Goal: Transaction & Acquisition: Purchase product/service

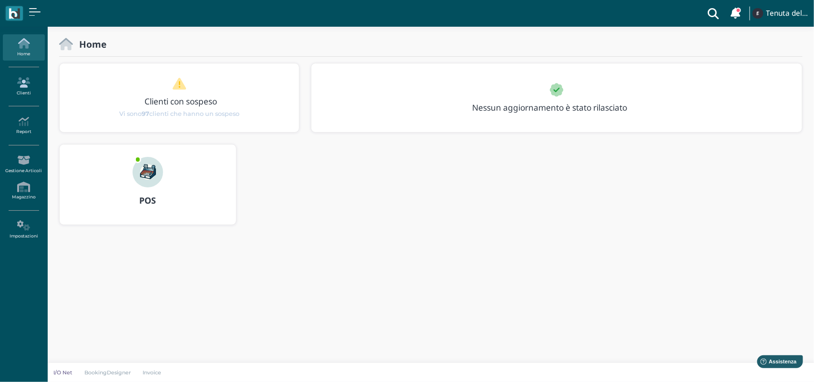
click at [22, 90] on link "Clienti" at bounding box center [23, 86] width 41 height 26
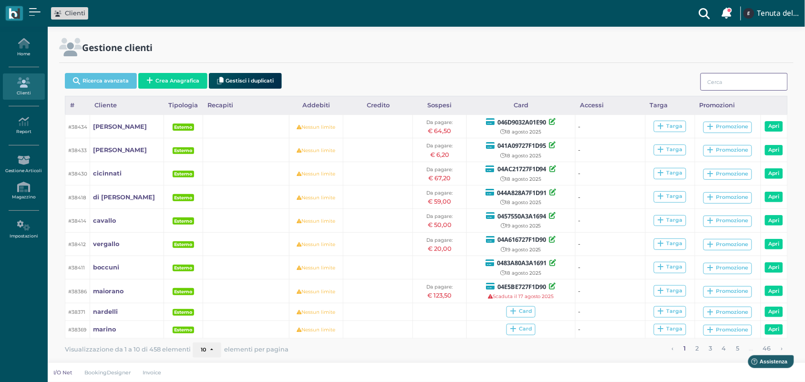
click at [709, 84] on input "search" at bounding box center [743, 82] width 87 height 18
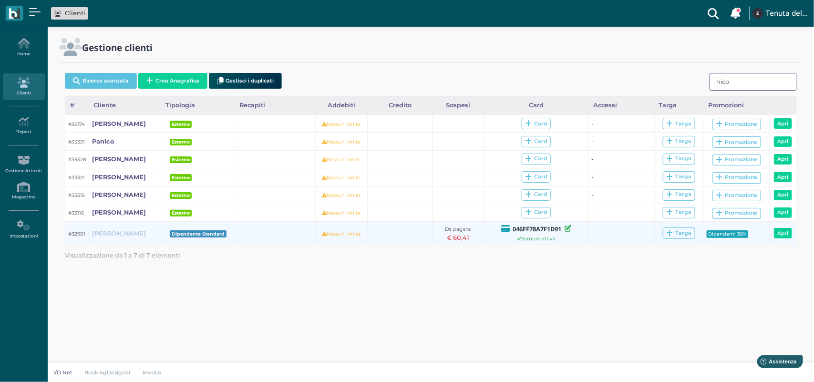
type input "nico"
click at [135, 237] on b "NICO CARAGNANO" at bounding box center [119, 233] width 54 height 7
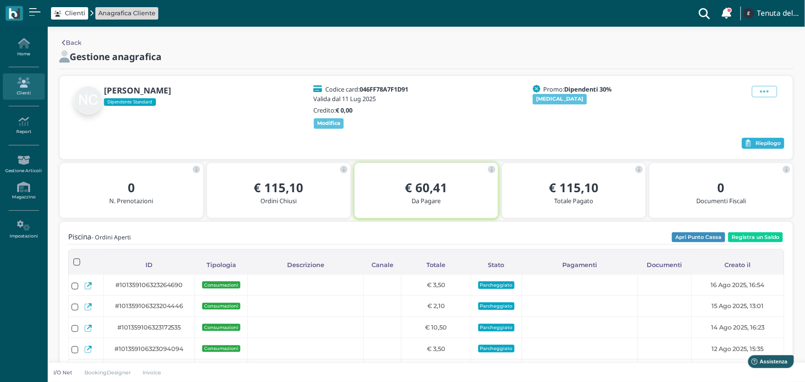
click at [752, 145] on button "Riepilogo" at bounding box center [763, 143] width 42 height 11
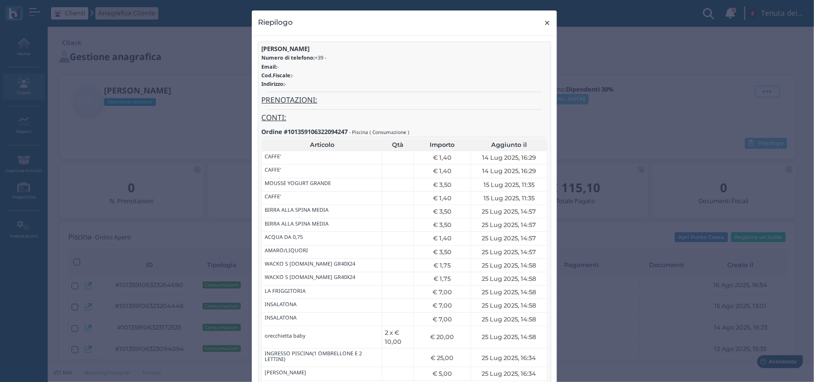
click at [544, 24] on span "×" at bounding box center [547, 23] width 7 height 12
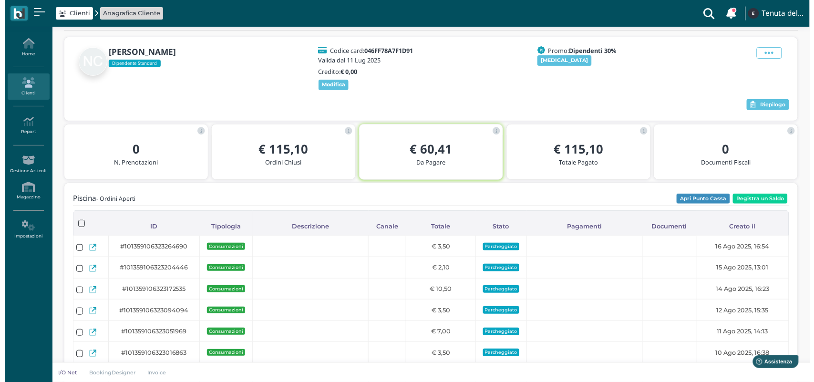
scroll to position [60, 0]
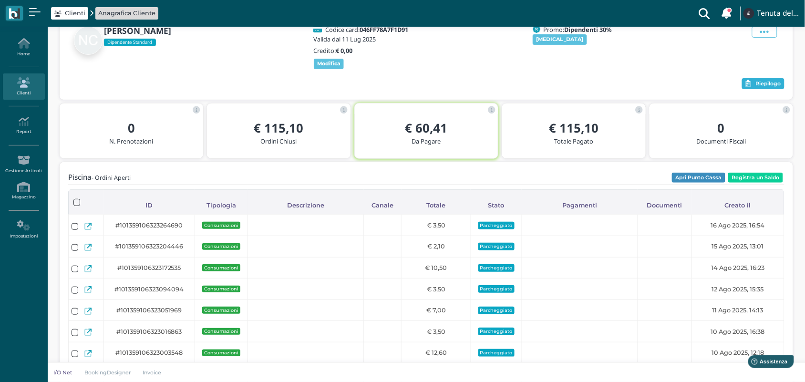
click at [764, 87] on span "Riepilogo" at bounding box center [767, 84] width 25 height 7
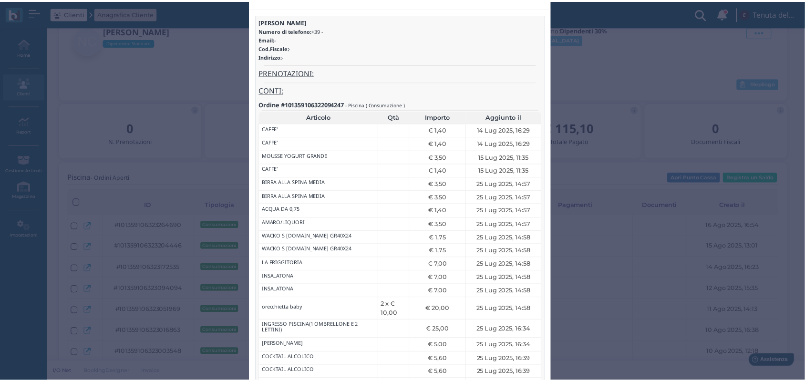
scroll to position [0, 0]
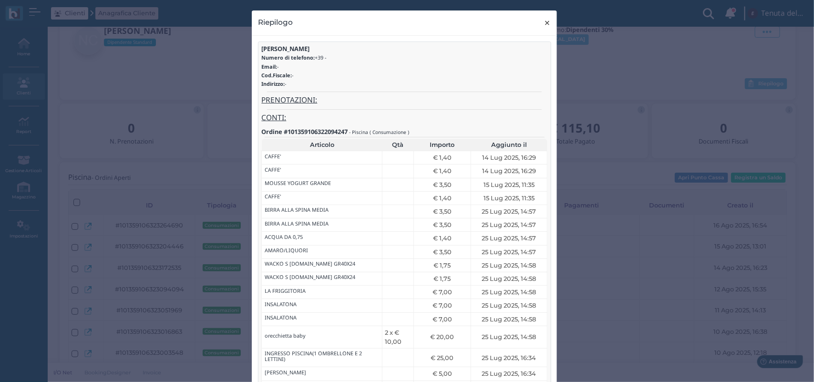
click at [547, 24] on button "× close" at bounding box center [548, 22] width 20 height 24
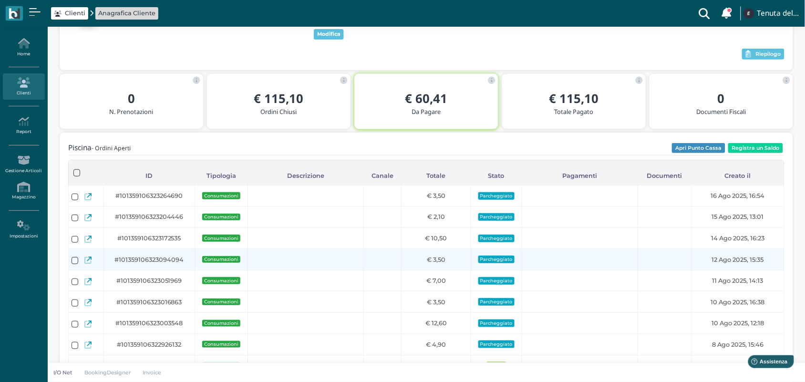
scroll to position [119, 0]
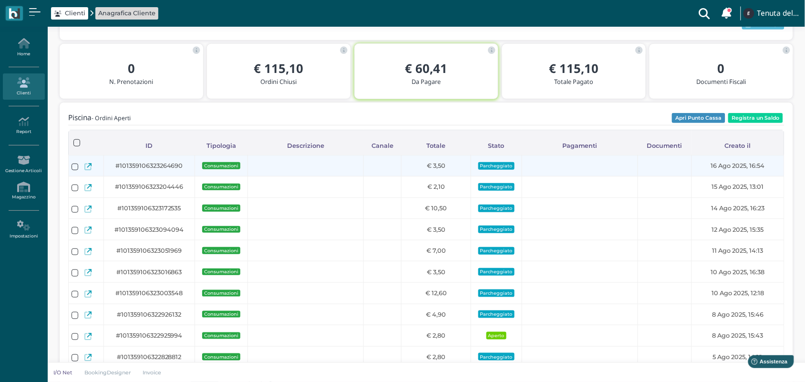
click at [86, 168] on icon at bounding box center [87, 166] width 7 height 7
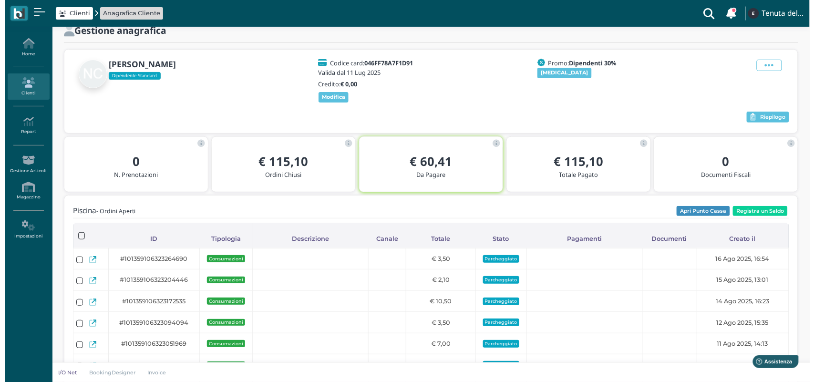
scroll to position [0, 0]
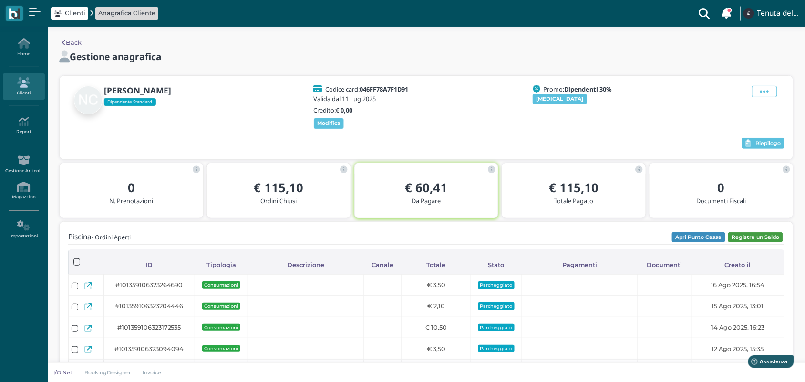
click at [752, 234] on button "Registra un Saldo" at bounding box center [755, 237] width 55 height 10
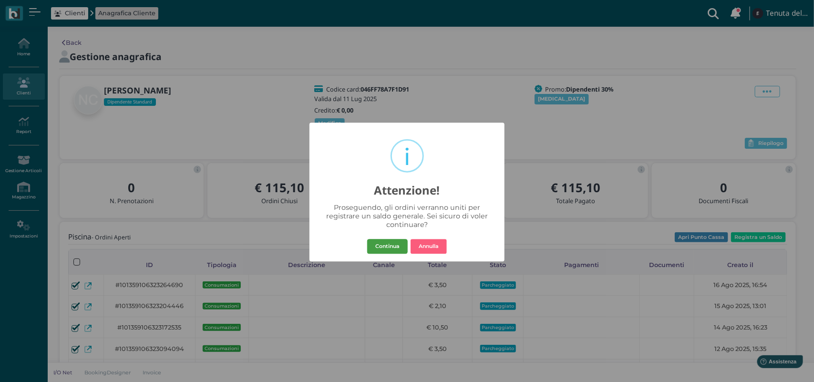
click at [384, 244] on button "Continua" at bounding box center [387, 246] width 41 height 15
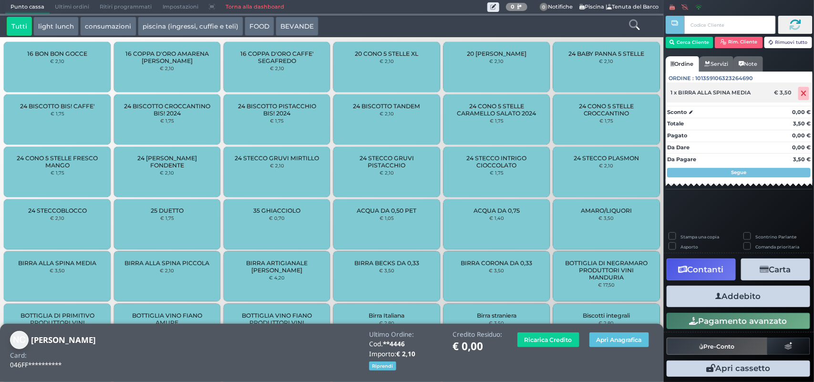
click at [806, 93] on icon at bounding box center [804, 93] width 6 height 0
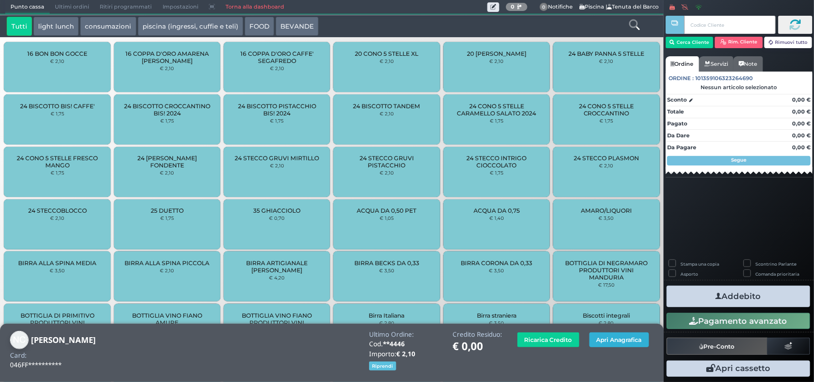
click at [603, 339] on button "Apri Anagrafica" at bounding box center [619, 339] width 60 height 15
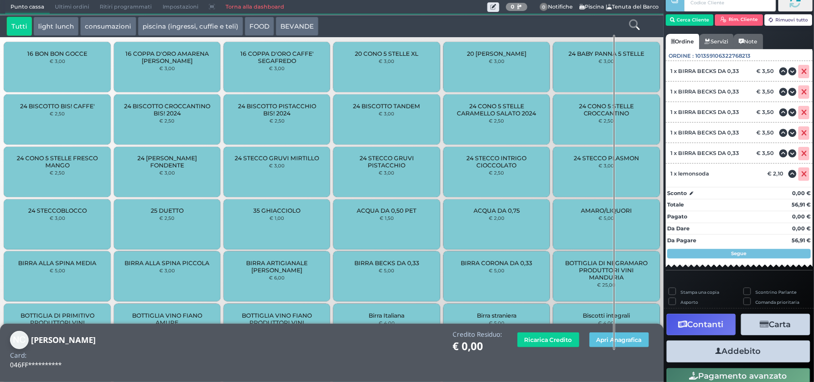
scroll to position [67, 0]
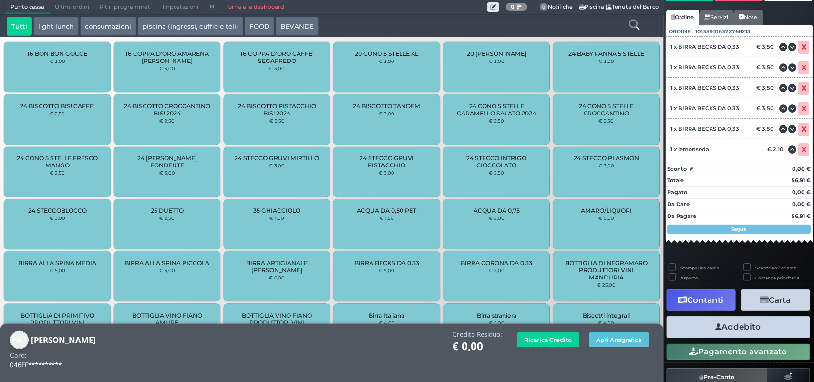
click at [760, 298] on icon "button" at bounding box center [764, 300] width 9 height 8
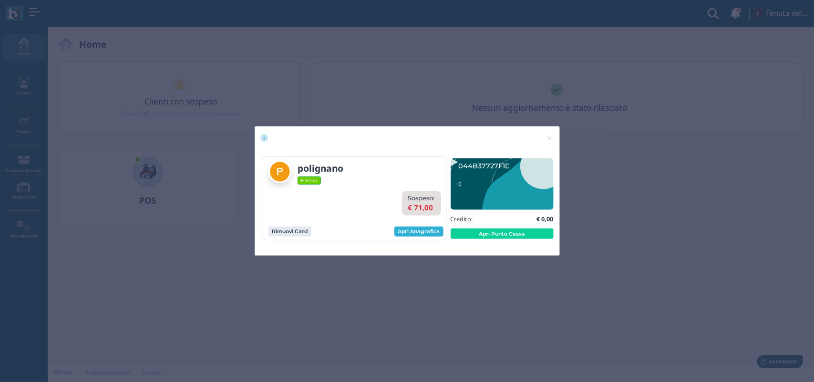
click at [435, 233] on link "Apri Anagrafica" at bounding box center [418, 231] width 49 height 10
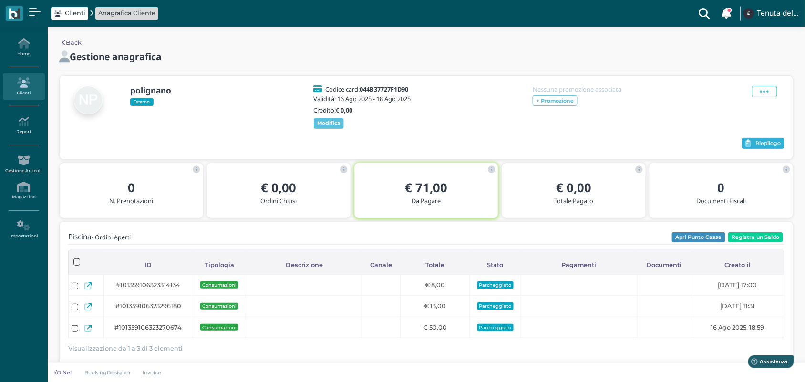
click at [755, 147] on span "Riepilogo" at bounding box center [767, 143] width 25 height 7
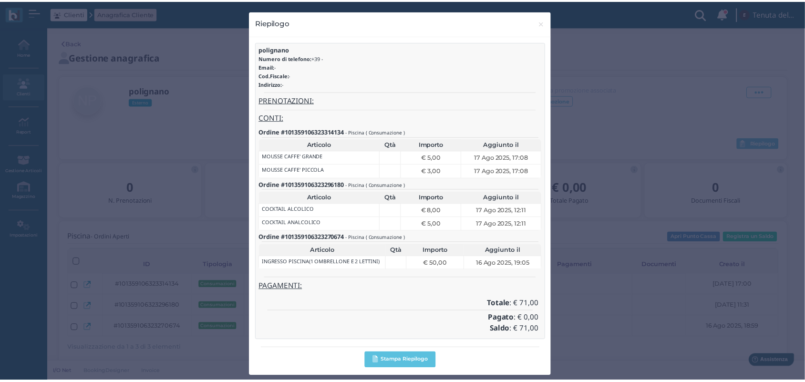
scroll to position [10, 0]
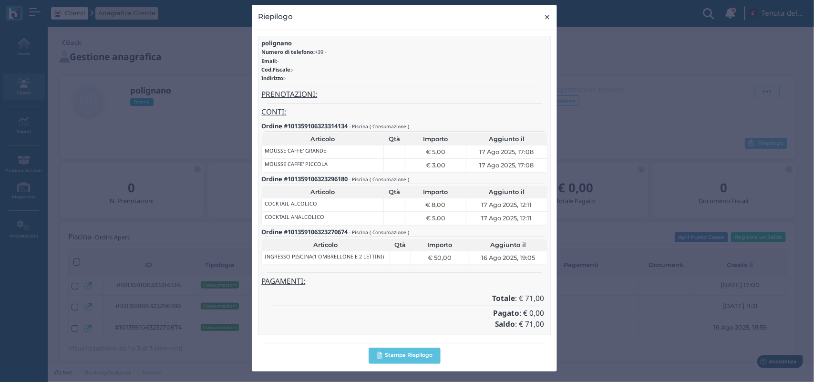
click at [544, 17] on span "×" at bounding box center [547, 17] width 7 height 12
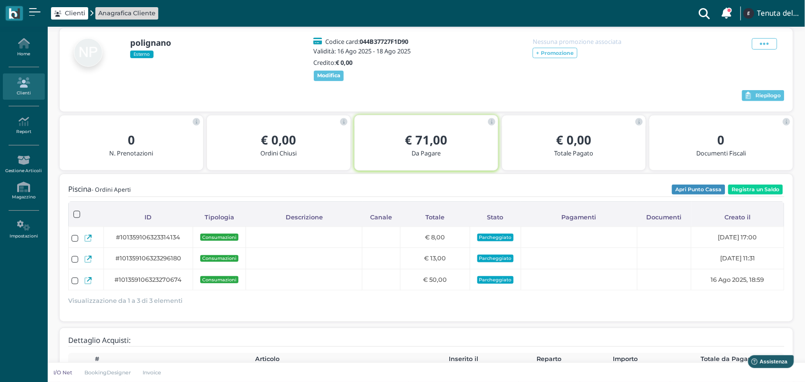
scroll to position [26, 0]
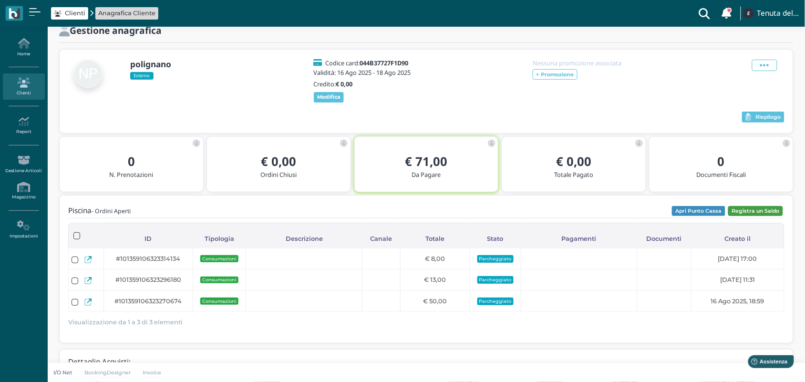
click at [747, 216] on button "Registra un Saldo" at bounding box center [755, 211] width 55 height 10
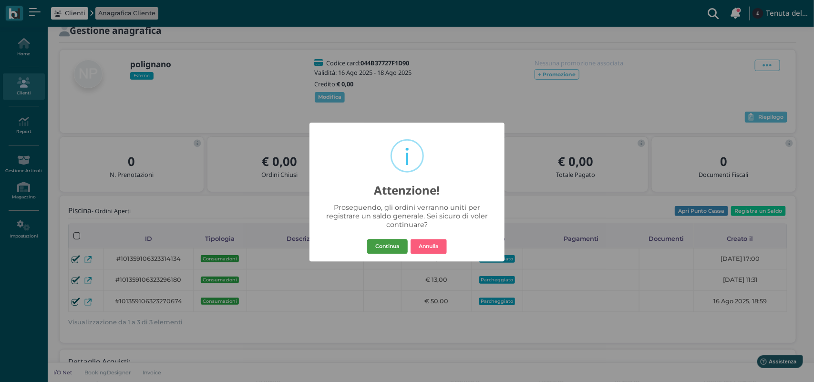
click at [396, 243] on button "Continua" at bounding box center [387, 246] width 41 height 15
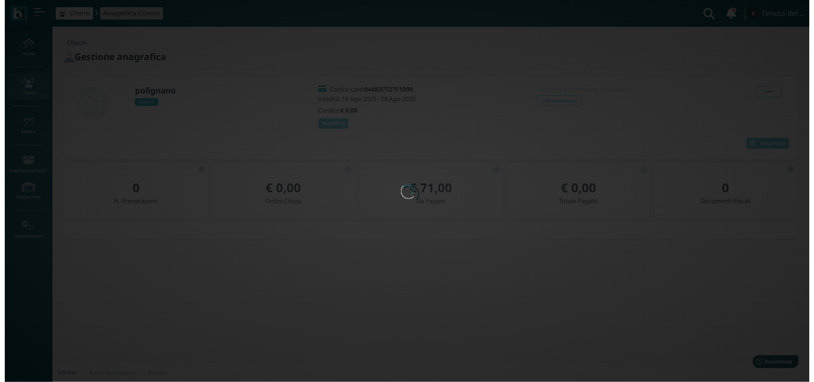
scroll to position [0, 0]
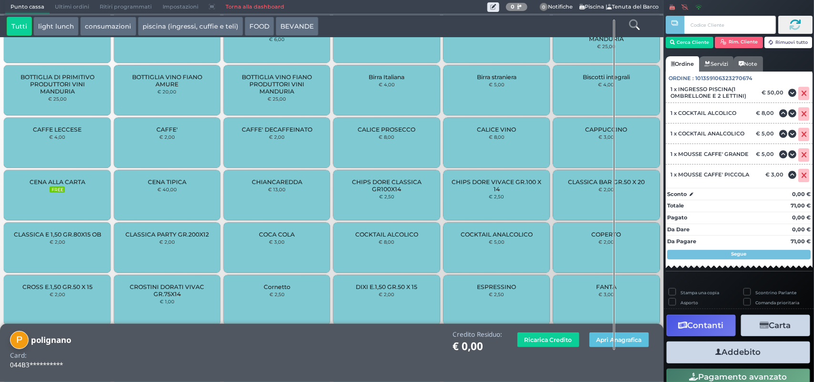
scroll to position [32, 0]
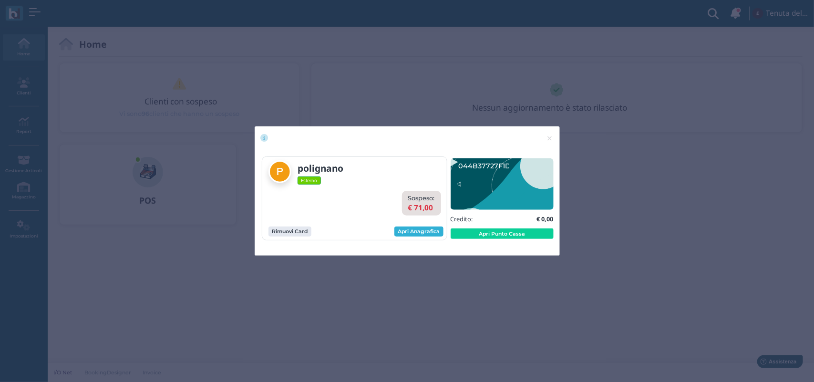
click at [426, 231] on link "Apri Anagrafica" at bounding box center [418, 231] width 49 height 10
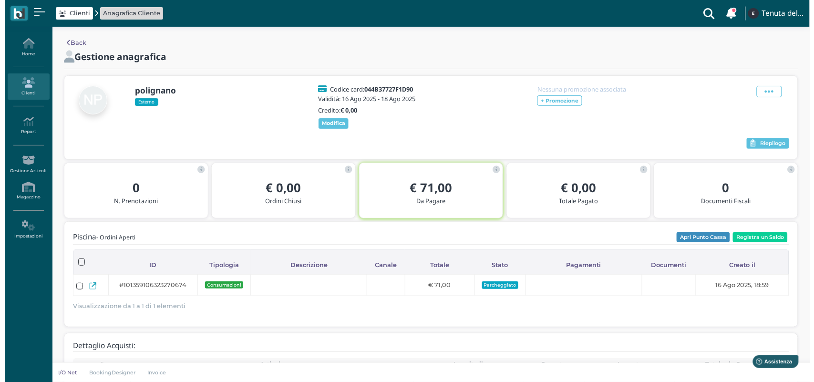
scroll to position [60, 0]
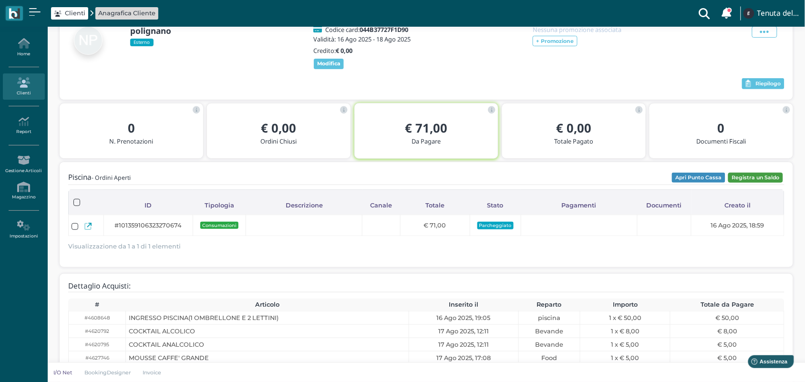
click at [751, 183] on button "Registra un Saldo" at bounding box center [755, 178] width 55 height 10
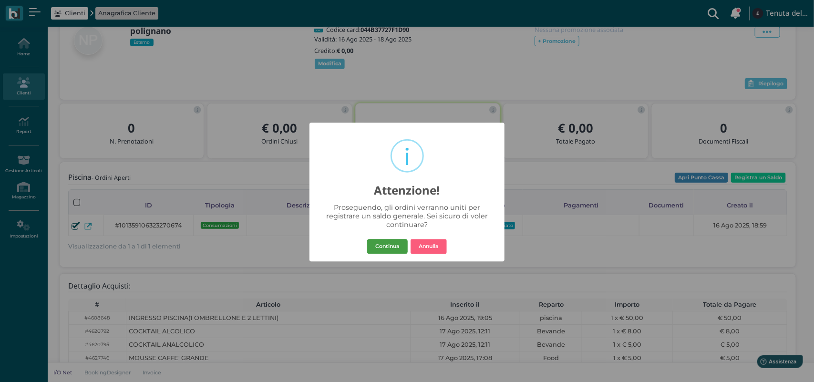
click at [387, 241] on button "Continua" at bounding box center [387, 246] width 41 height 15
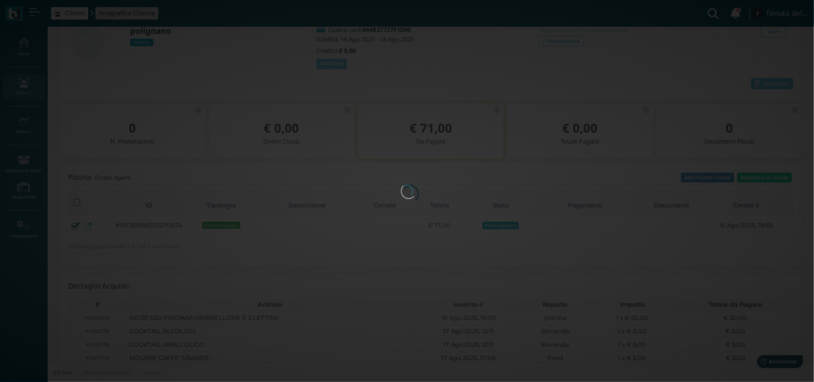
scroll to position [0, 0]
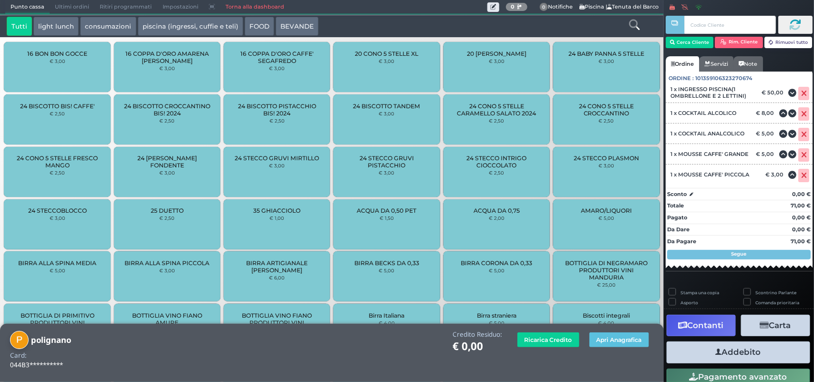
click at [768, 326] on button "Carta" at bounding box center [775, 325] width 69 height 21
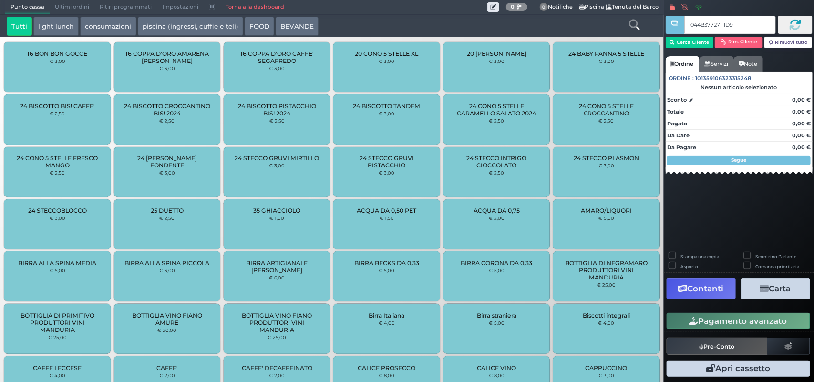
type input "044B37727F1D90"
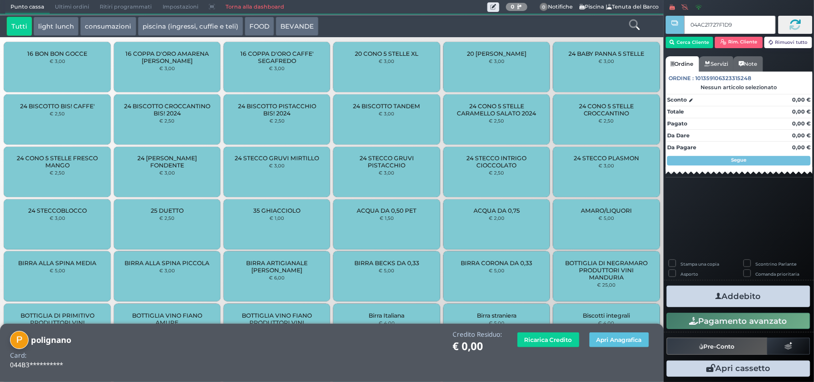
type input "04AC21727F1D94"
click at [597, 337] on button "Apri Anagrafica" at bounding box center [619, 339] width 60 height 15
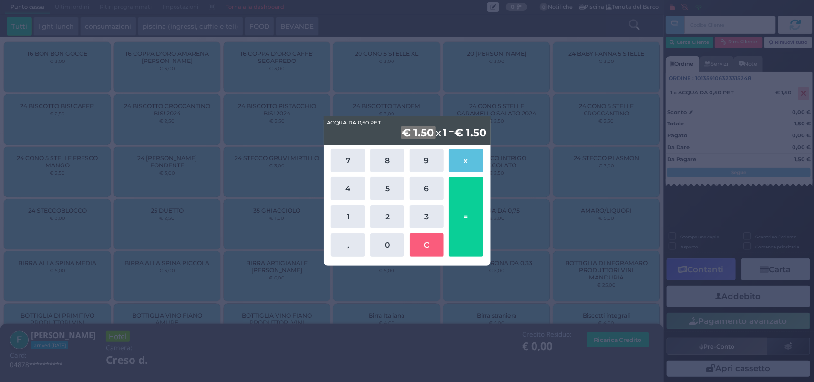
click at [581, 198] on div "ACQUA DA 0,50 PET ACQUA DA 0,50 PET € 1.50 x 1 = € 1.50 7 8 9 x 4 5 6 1 2 3 , 0…" at bounding box center [407, 191] width 814 height 382
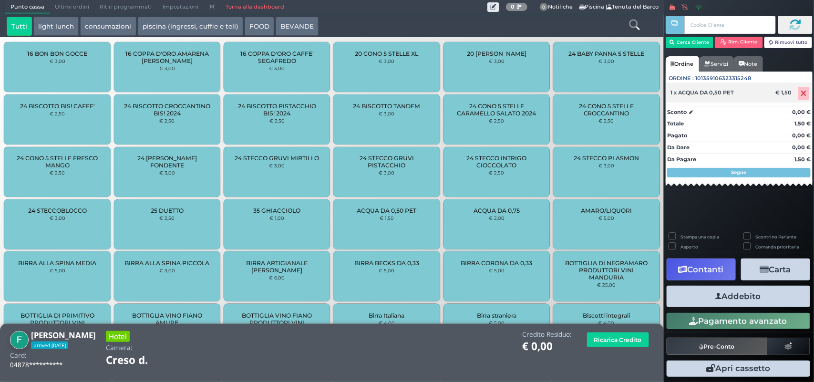
click at [800, 93] on span at bounding box center [803, 93] width 11 height 13
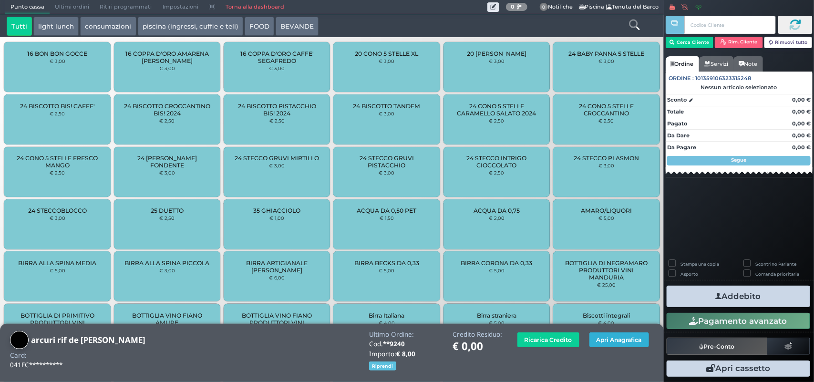
click at [608, 337] on button "Apri Anagrafica" at bounding box center [619, 339] width 60 height 15
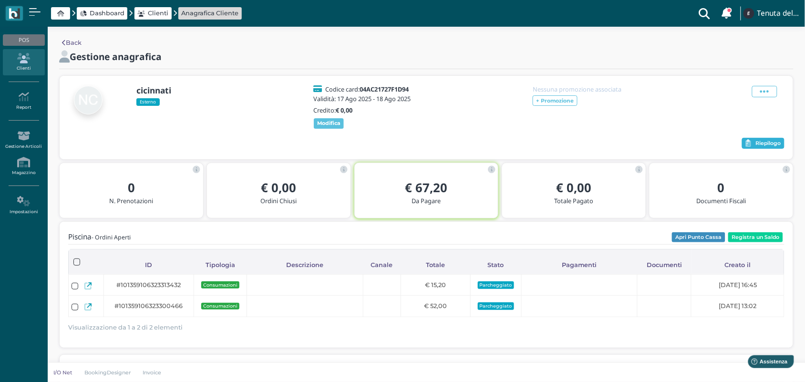
click at [750, 148] on button "Riepilogo" at bounding box center [763, 143] width 42 height 11
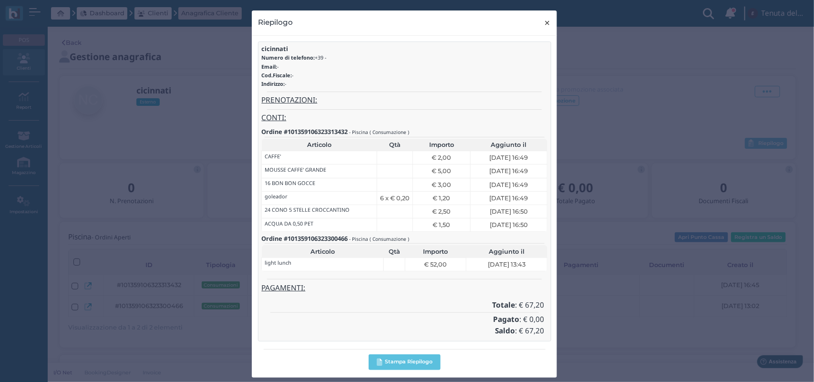
click at [544, 22] on span "×" at bounding box center [547, 23] width 7 height 12
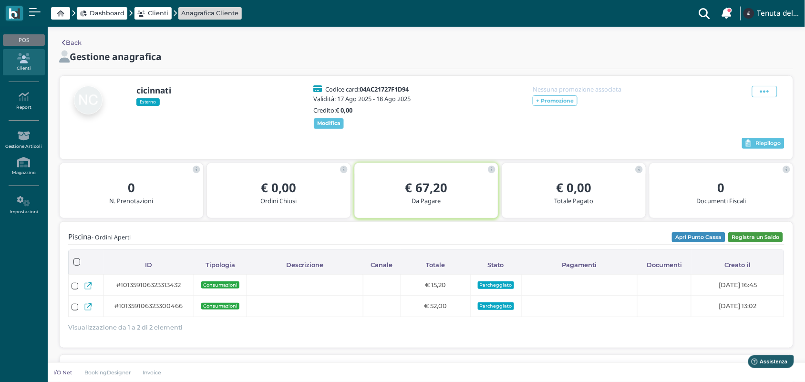
click at [750, 242] on button "Registra un Saldo" at bounding box center [755, 237] width 55 height 10
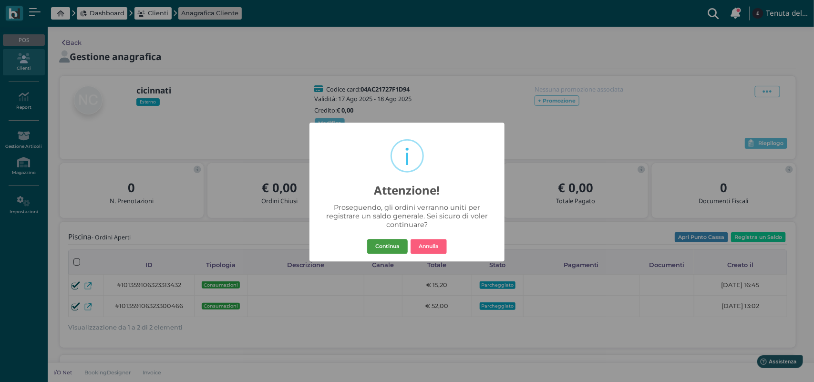
click at [388, 244] on button "Continua" at bounding box center [387, 246] width 41 height 15
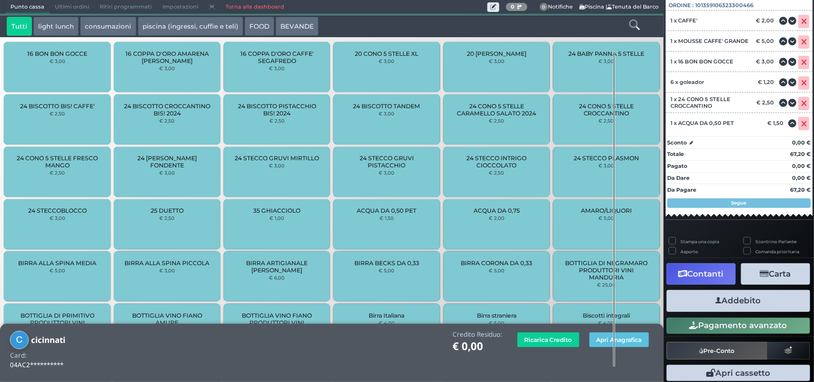
scroll to position [104, 0]
click at [762, 271] on button "Carta" at bounding box center [775, 273] width 69 height 21
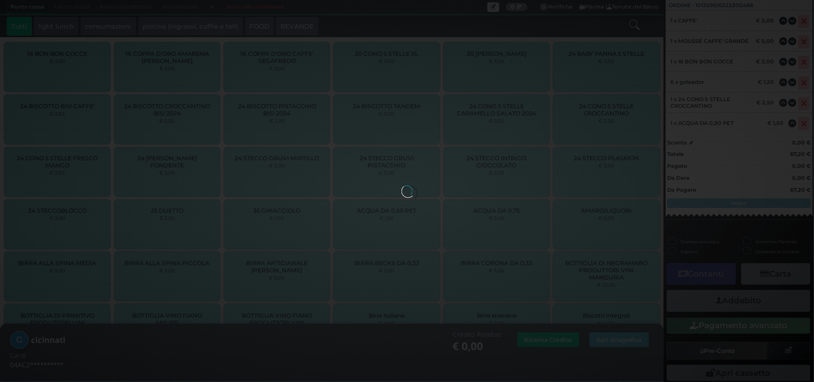
scroll to position [77, 0]
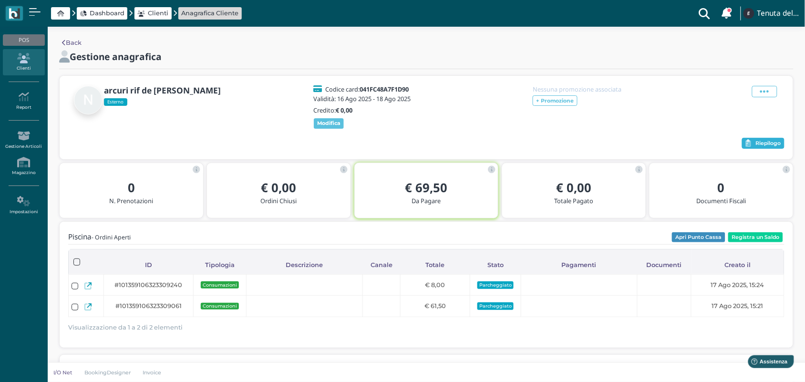
click at [760, 147] on span "Riepilogo" at bounding box center [767, 143] width 25 height 7
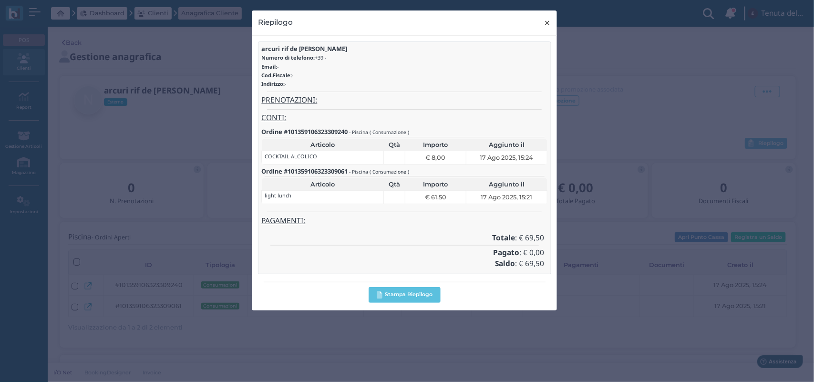
click at [544, 24] on span "×" at bounding box center [547, 23] width 7 height 12
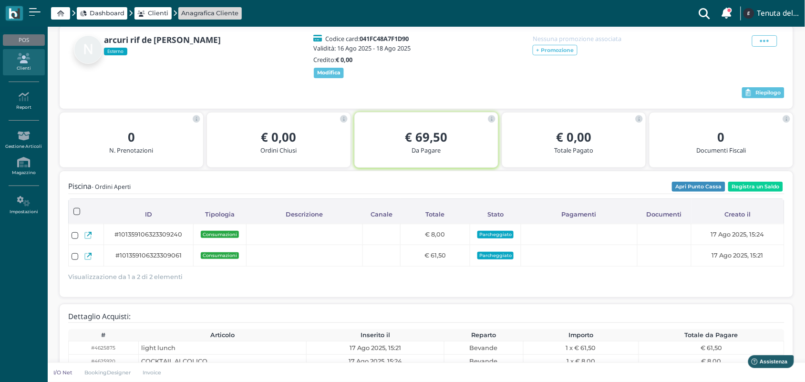
scroll to position [24, 0]
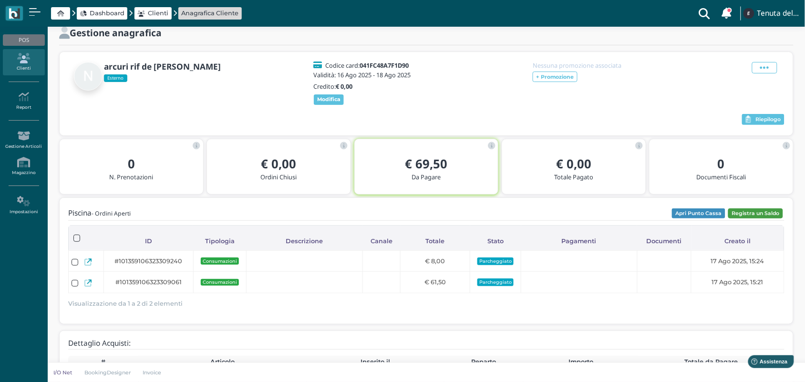
click at [752, 219] on button "Registra un Saldo" at bounding box center [755, 213] width 55 height 10
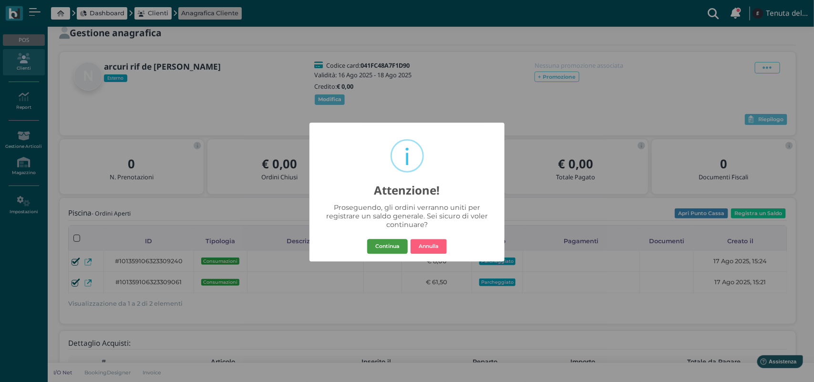
click at [392, 242] on button "Continua" at bounding box center [387, 246] width 41 height 15
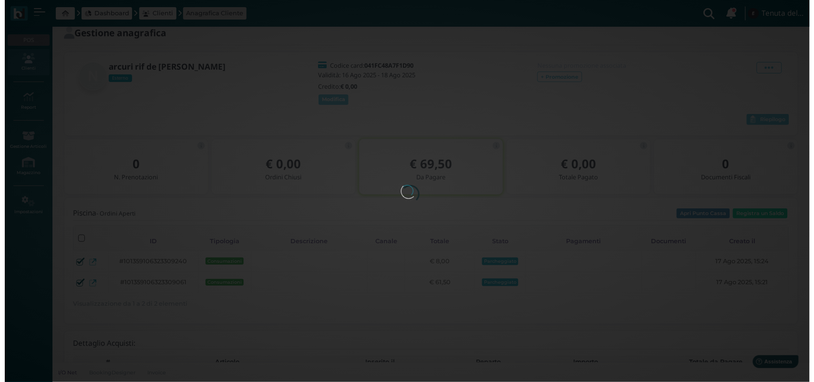
scroll to position [0, 0]
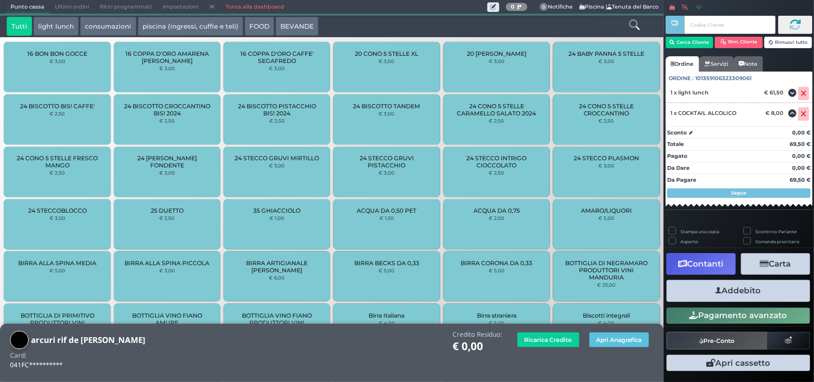
click at [784, 268] on button "Carta" at bounding box center [775, 263] width 69 height 21
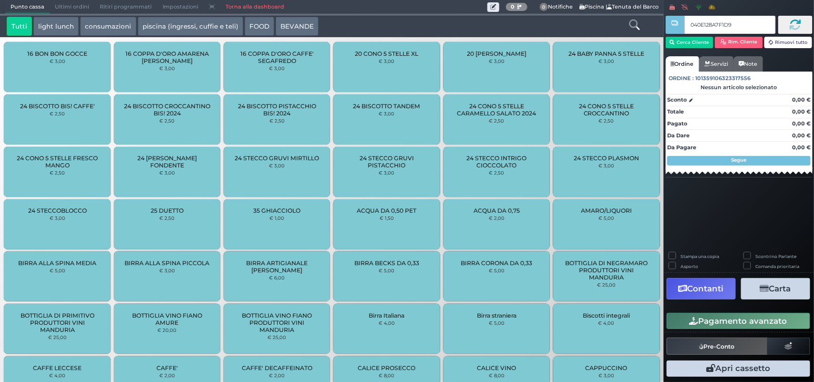
type input "040E128A7F1D95"
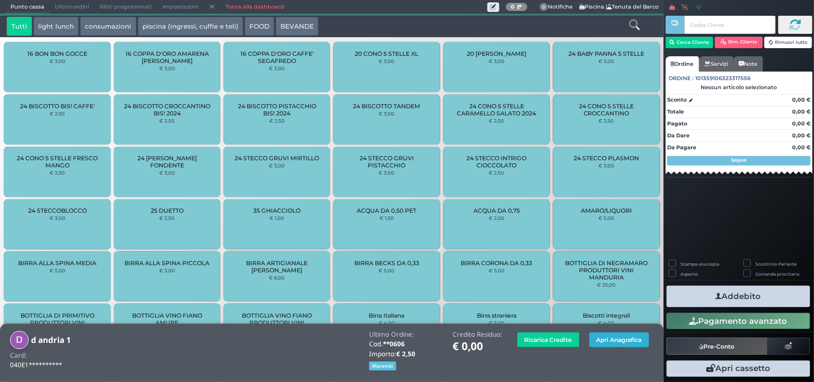
click at [618, 337] on button "Apri Anagrafica" at bounding box center [619, 339] width 60 height 15
click at [617, 341] on button "Apri Anagrafica" at bounding box center [619, 339] width 60 height 15
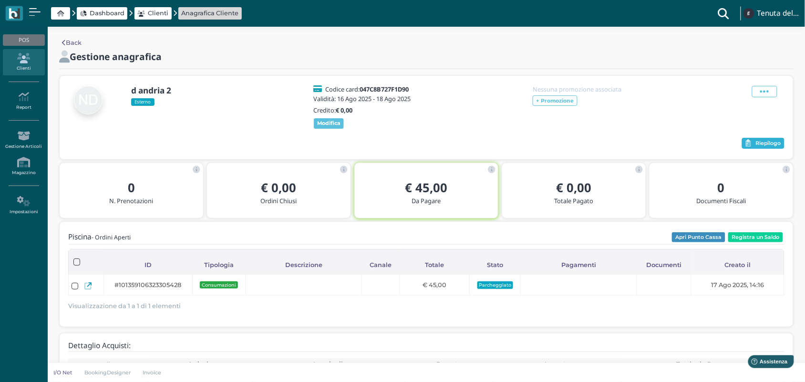
click at [778, 144] on button "Riepilogo" at bounding box center [763, 143] width 42 height 11
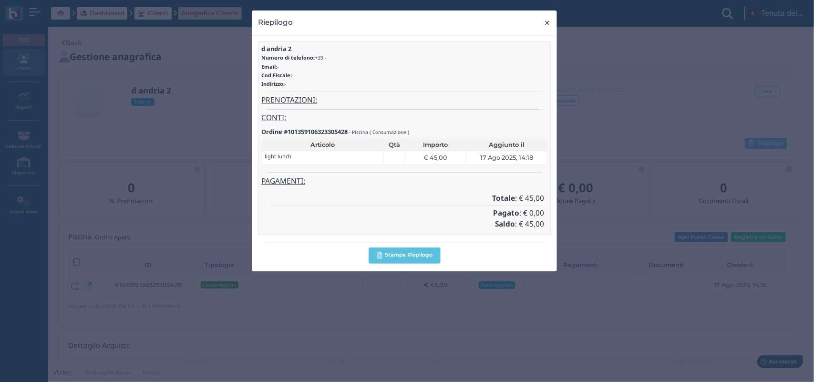
click at [547, 25] on span "×" at bounding box center [547, 23] width 7 height 12
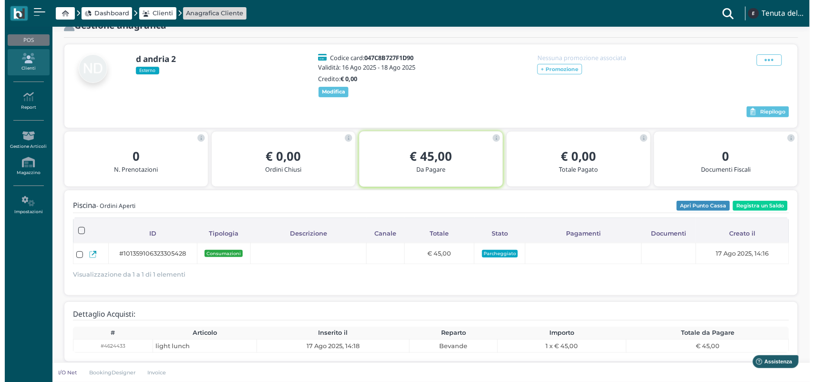
scroll to position [48, 0]
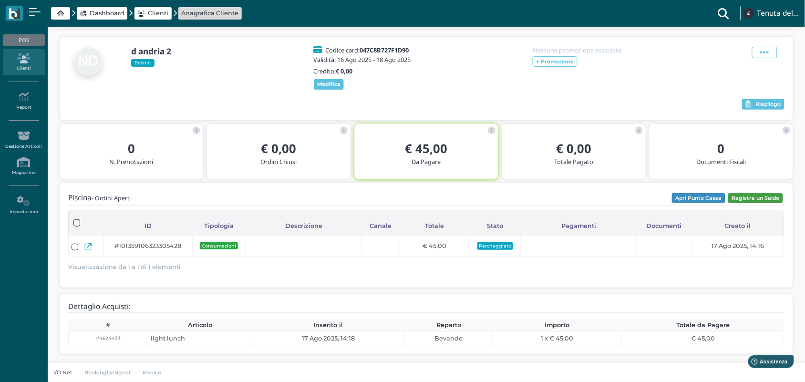
click at [744, 198] on button "Registra un Saldo" at bounding box center [755, 198] width 55 height 10
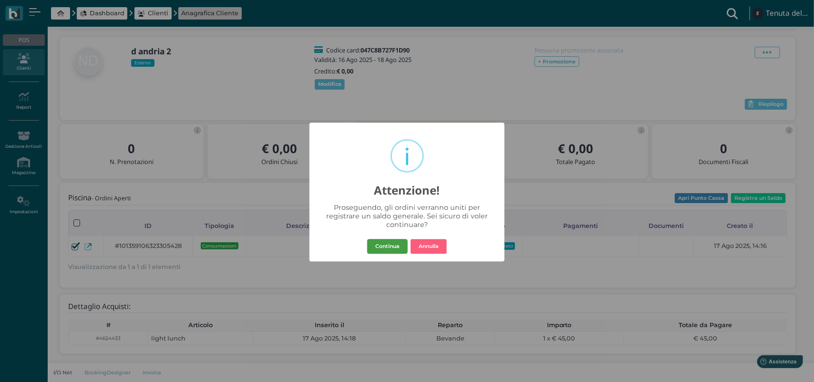
click at [397, 245] on button "Continua" at bounding box center [387, 246] width 41 height 15
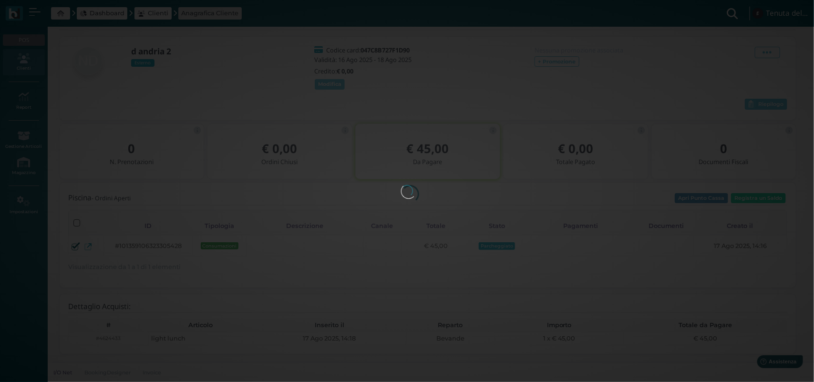
scroll to position [0, 0]
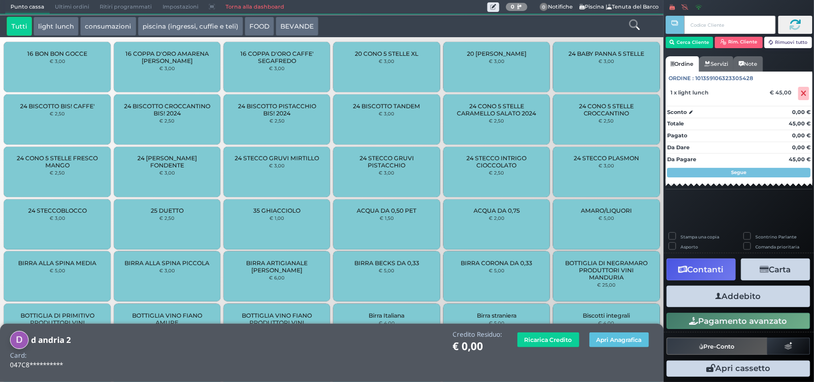
click at [775, 267] on button "Carta" at bounding box center [775, 268] width 69 height 21
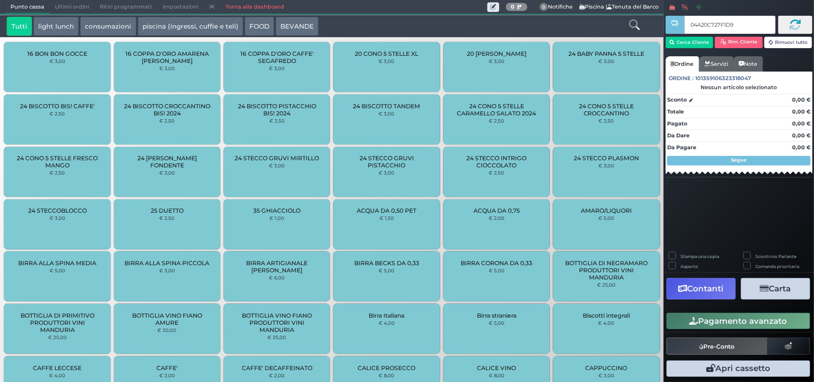
type input "04A20C727F1D94"
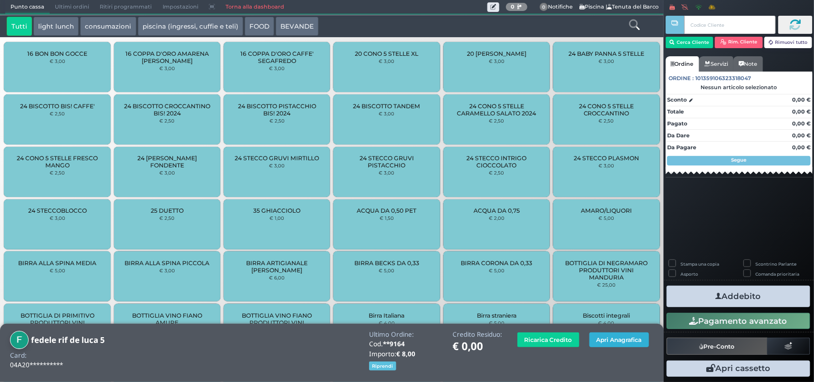
click at [631, 336] on button "Apri Anagrafica" at bounding box center [619, 339] width 60 height 15
click at [606, 336] on button "Apri Anagrafica" at bounding box center [619, 339] width 60 height 15
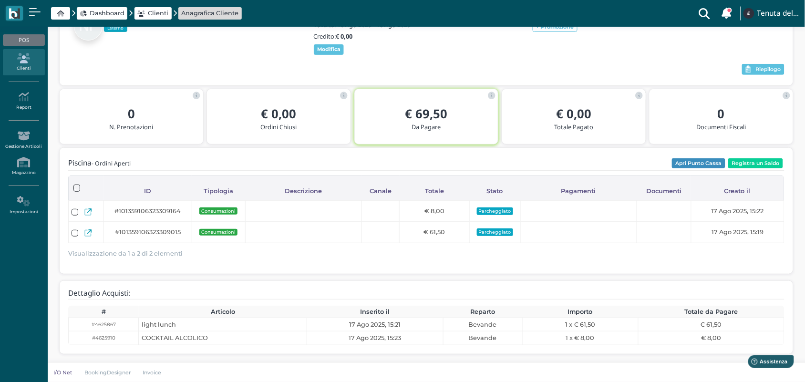
scroll to position [83, 0]
click at [750, 70] on button "Riepilogo" at bounding box center [763, 69] width 42 height 11
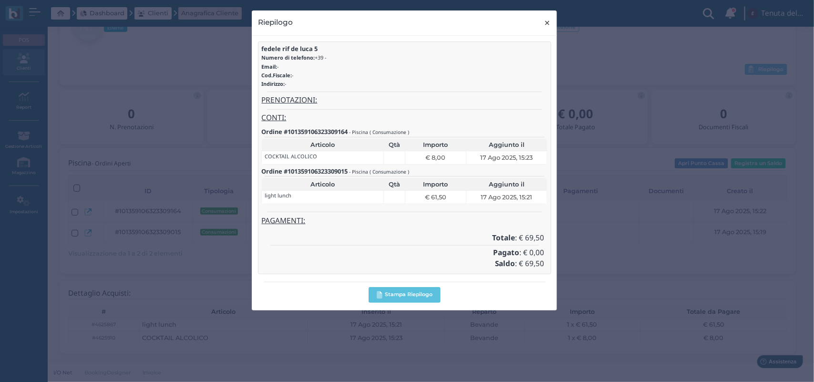
click at [544, 25] on span "×" at bounding box center [547, 23] width 7 height 12
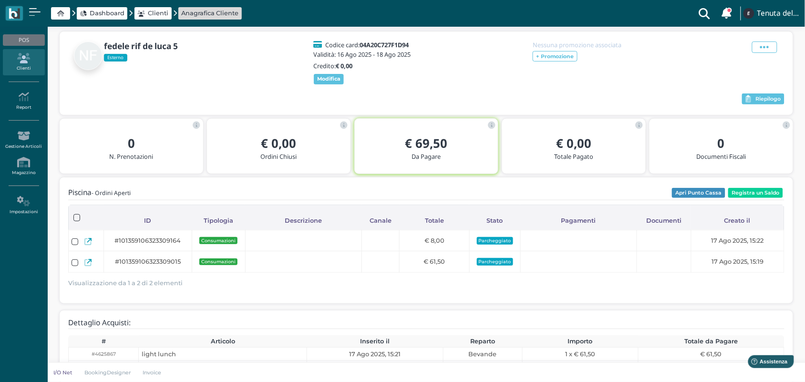
scroll to position [24, 0]
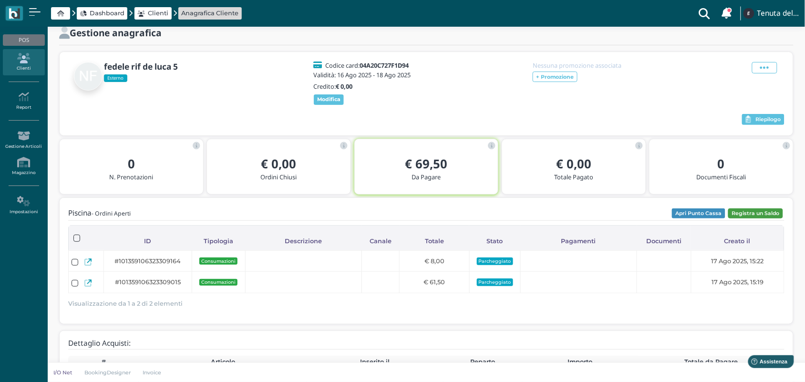
click at [752, 219] on button "Registra un Saldo" at bounding box center [755, 213] width 55 height 10
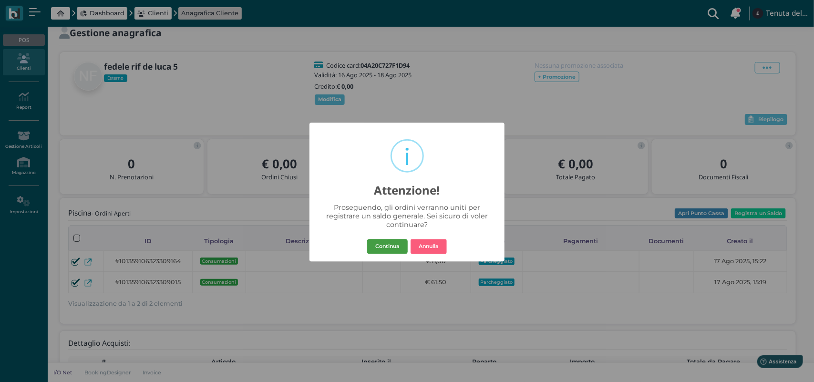
click at [398, 246] on button "Continua" at bounding box center [387, 246] width 41 height 15
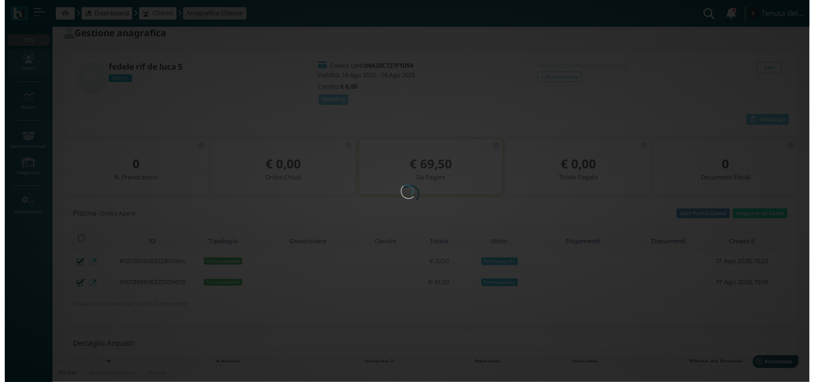
scroll to position [0, 0]
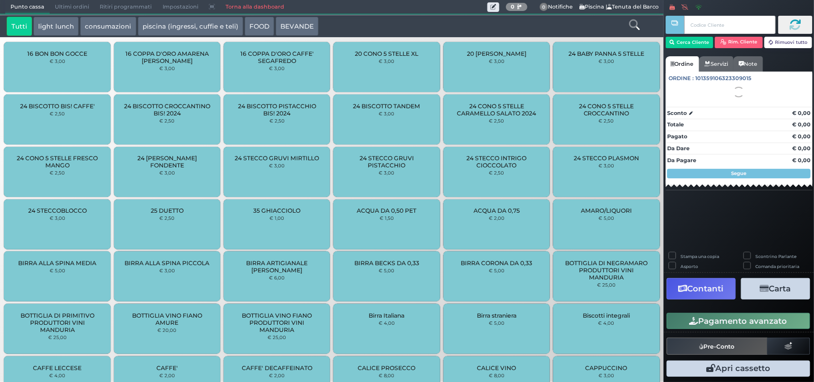
click at [760, 288] on icon "button" at bounding box center [764, 289] width 9 height 8
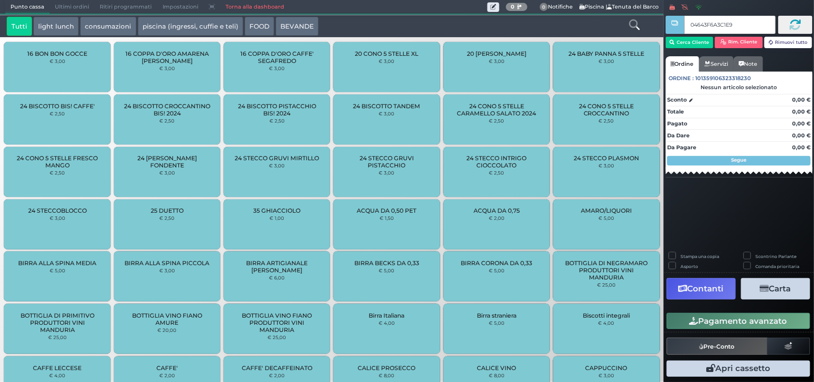
type input "04643F6A3C1E90"
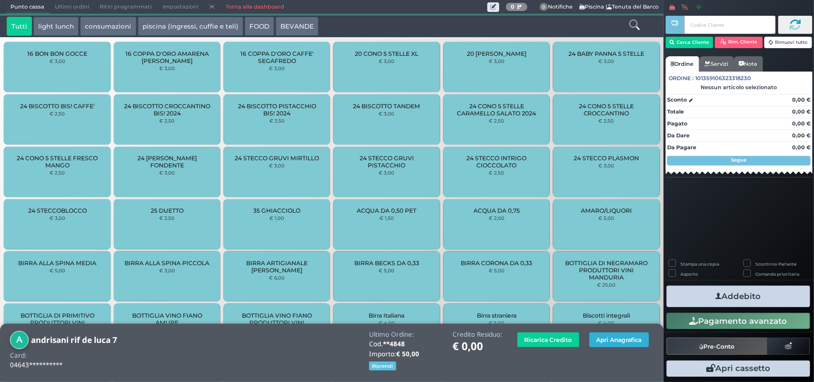
click at [592, 338] on button "Apri Anagrafica" at bounding box center [619, 339] width 60 height 15
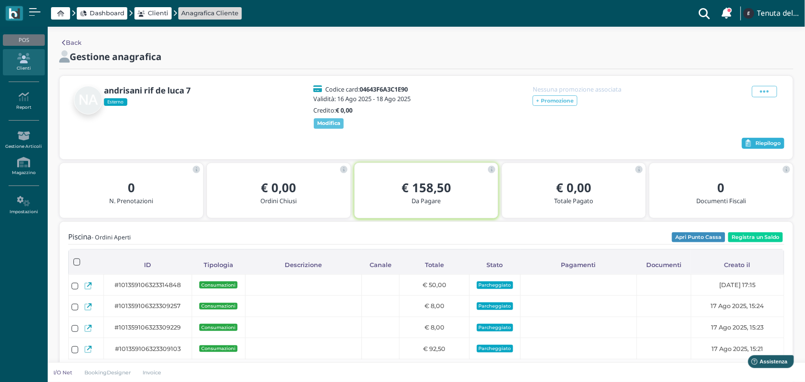
click at [759, 147] on span "Riepilogo" at bounding box center [767, 143] width 25 height 7
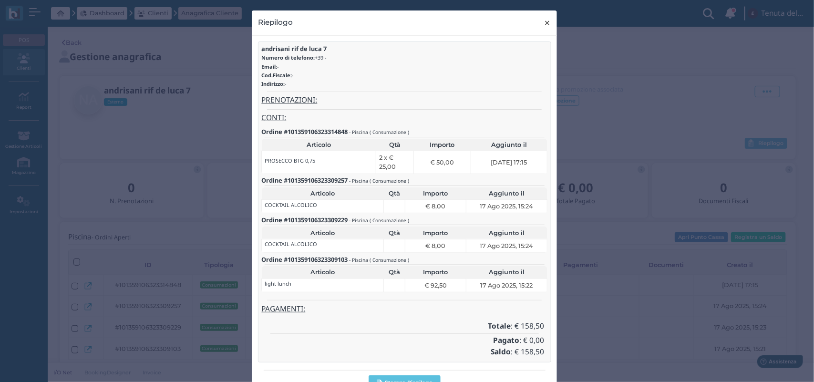
click at [544, 27] on span "×" at bounding box center [547, 23] width 7 height 12
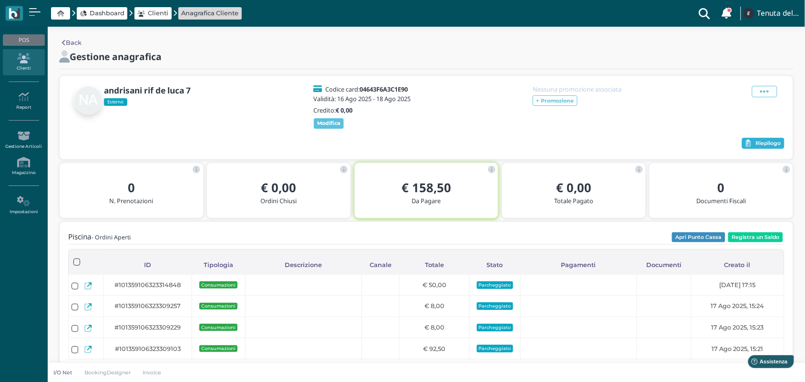
click at [755, 147] on span "Riepilogo" at bounding box center [767, 143] width 25 height 7
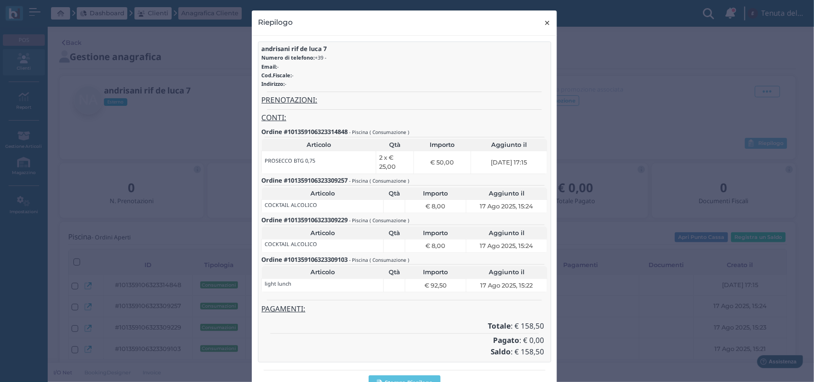
click at [544, 22] on span "×" at bounding box center [547, 23] width 7 height 12
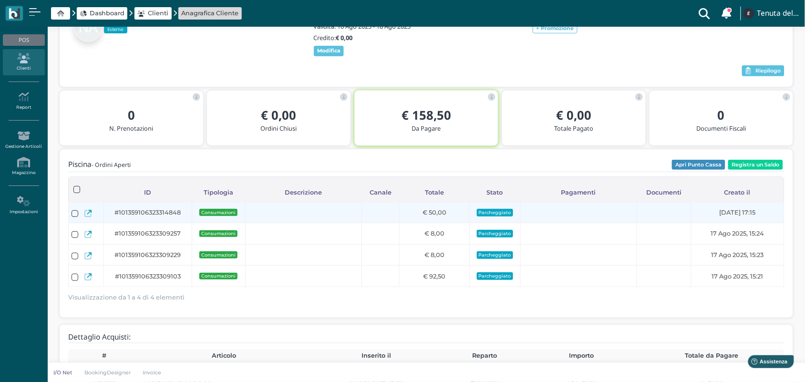
scroll to position [93, 0]
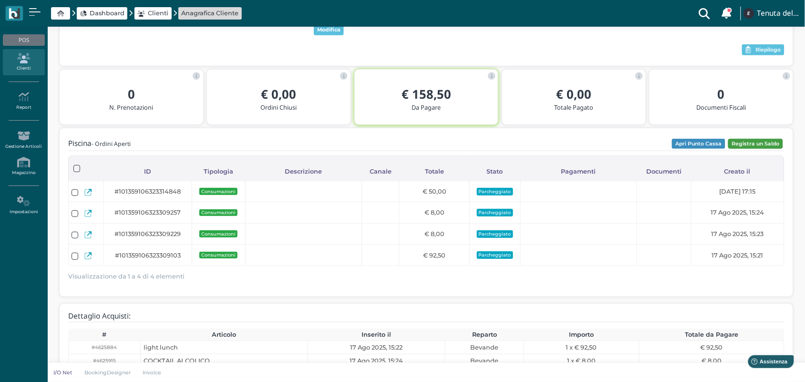
click at [752, 149] on button "Registra un Saldo" at bounding box center [755, 144] width 55 height 10
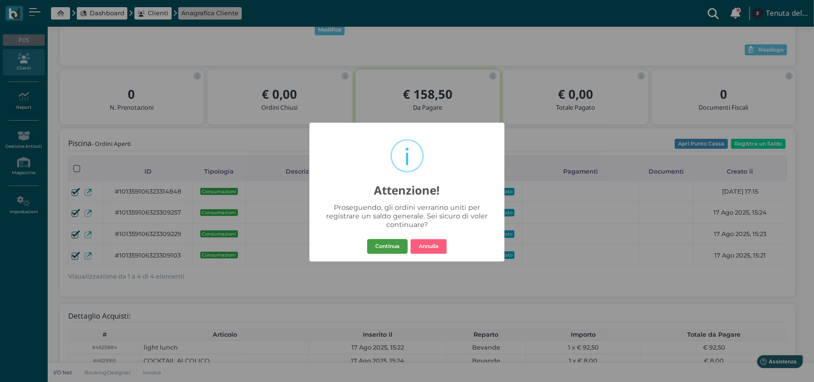
click at [378, 245] on button "Continua" at bounding box center [387, 246] width 41 height 15
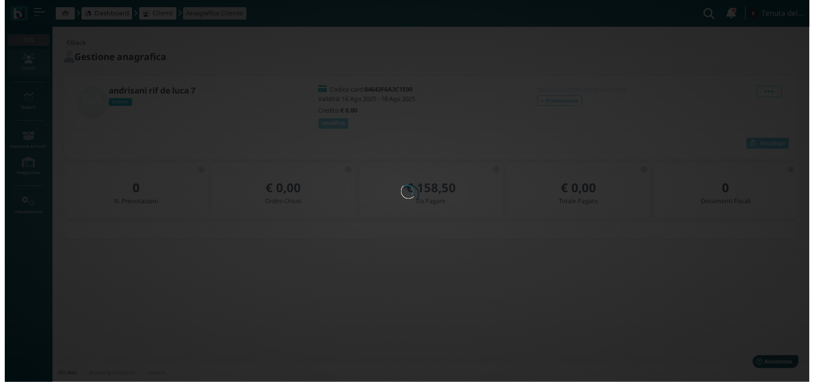
scroll to position [0, 0]
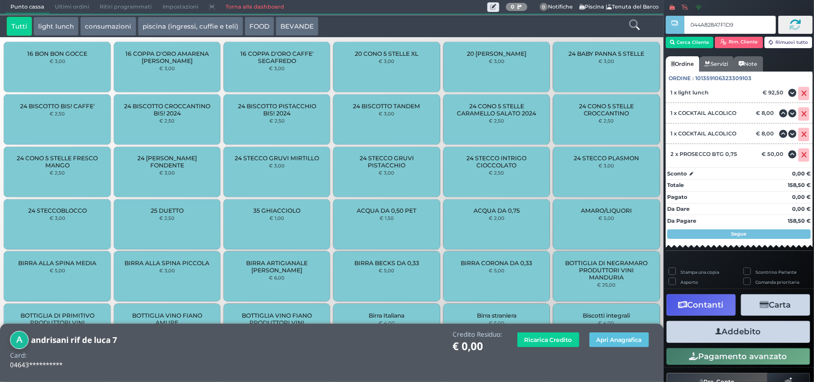
type input "044A828A7F1D91"
click at [604, 342] on button "Apri Anagrafica" at bounding box center [619, 339] width 60 height 15
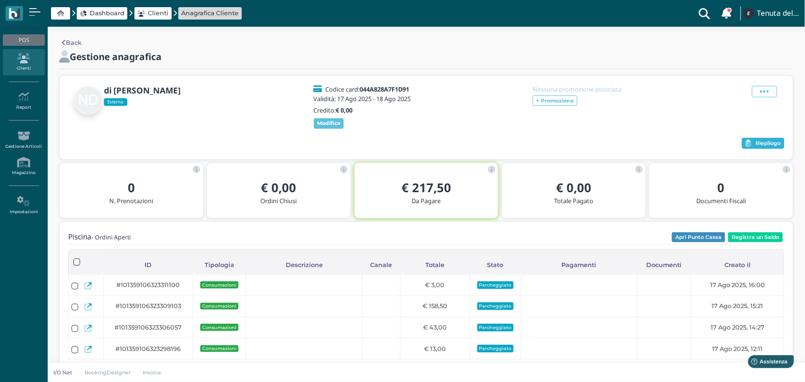
click at [765, 147] on span "Riepilogo" at bounding box center [767, 143] width 25 height 7
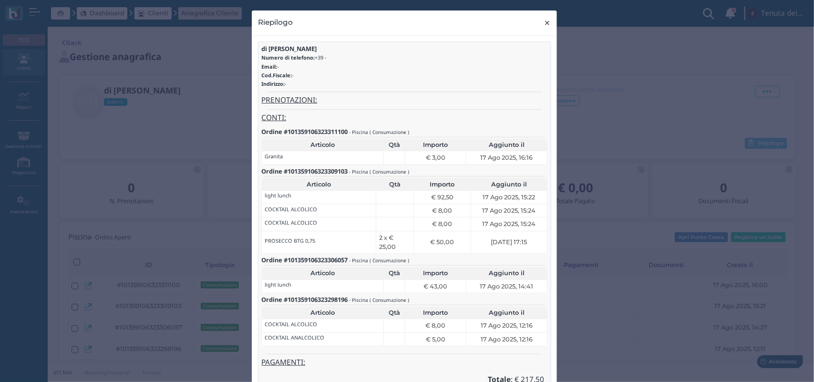
click at [544, 24] on span "×" at bounding box center [547, 23] width 7 height 12
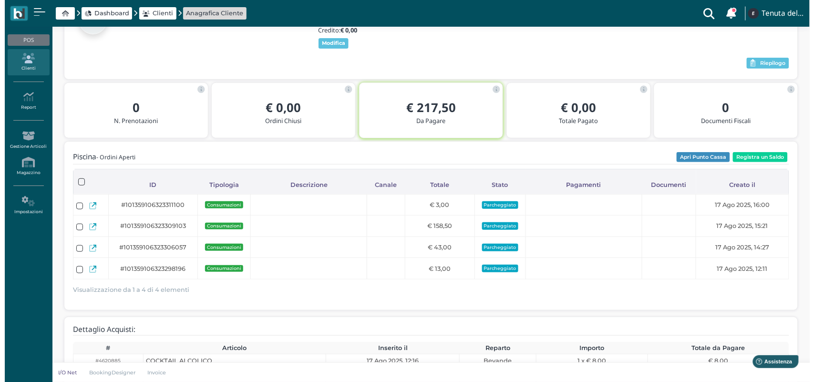
scroll to position [60, 0]
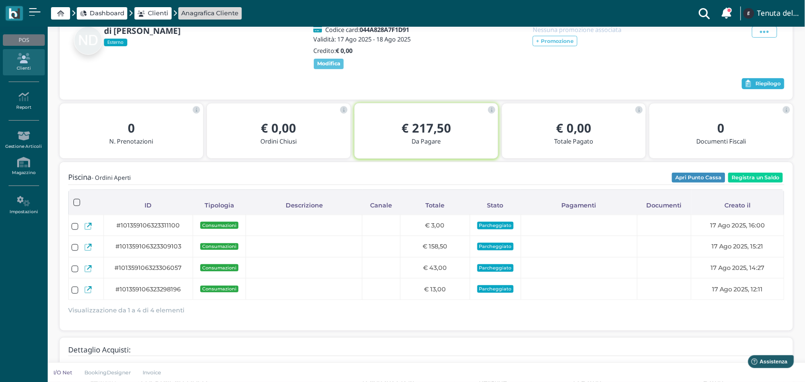
click at [752, 89] on button "Riepilogo" at bounding box center [763, 83] width 42 height 11
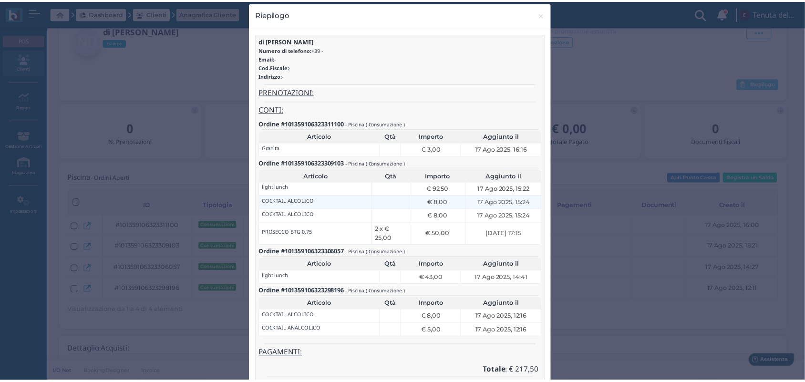
scroll to position [0, 0]
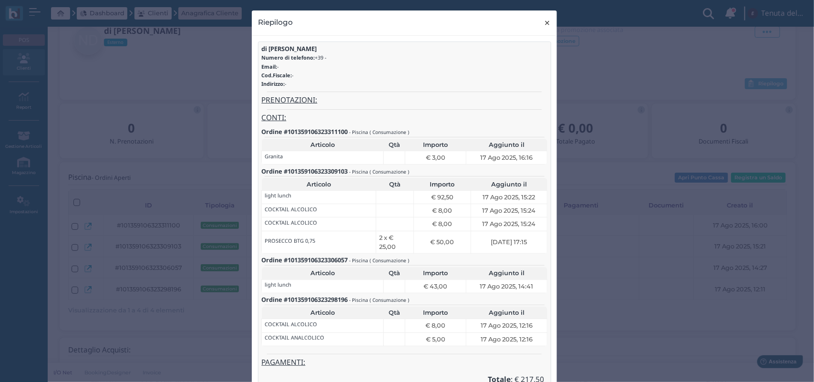
click at [538, 23] on button "× close" at bounding box center [548, 22] width 20 height 24
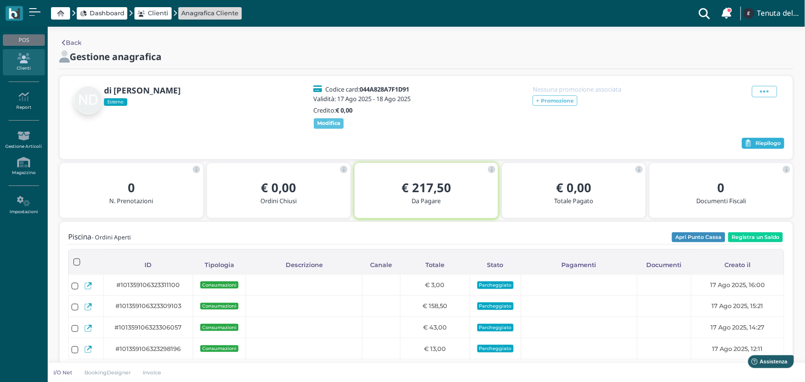
click at [768, 149] on button "Riepilogo" at bounding box center [763, 143] width 42 height 11
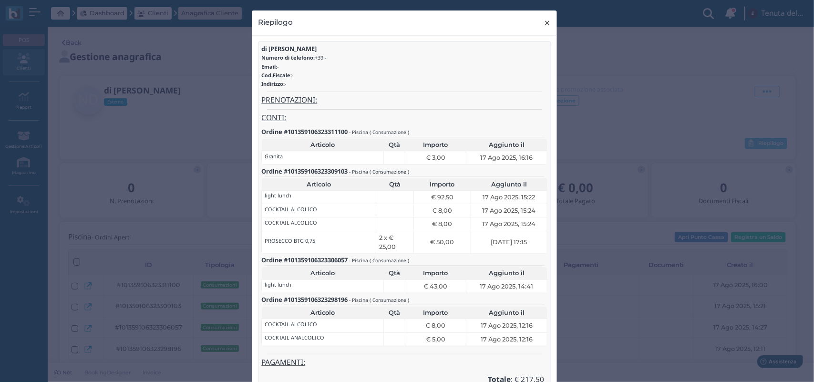
click at [544, 25] on span "×" at bounding box center [547, 23] width 7 height 12
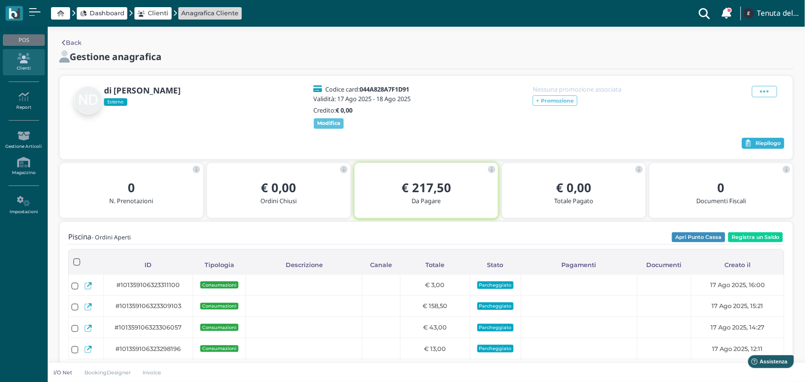
click at [765, 145] on button "Riepilogo" at bounding box center [763, 143] width 42 height 11
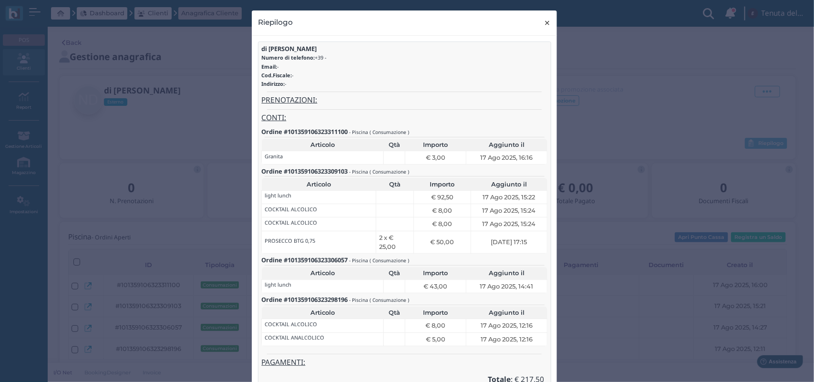
click at [544, 26] on span "×" at bounding box center [547, 23] width 7 height 12
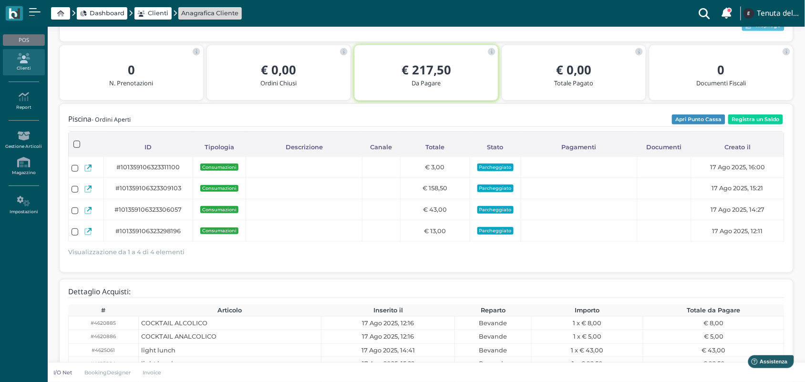
scroll to position [119, 0]
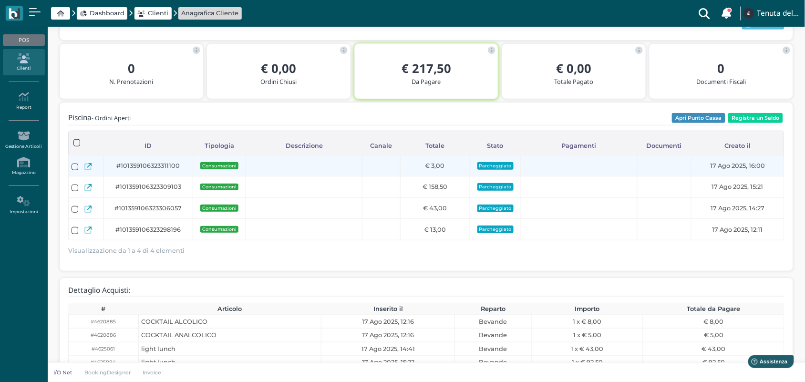
click at [83, 174] on div at bounding box center [86, 166] width 30 height 15
click at [84, 170] on icon at bounding box center [87, 166] width 7 height 7
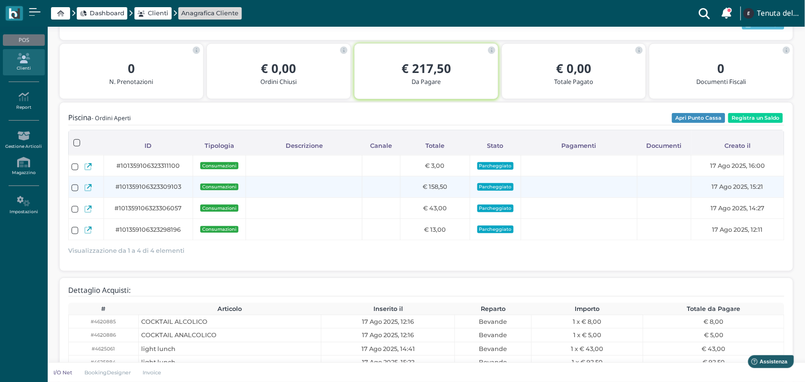
click at [84, 191] on icon at bounding box center [87, 187] width 7 height 7
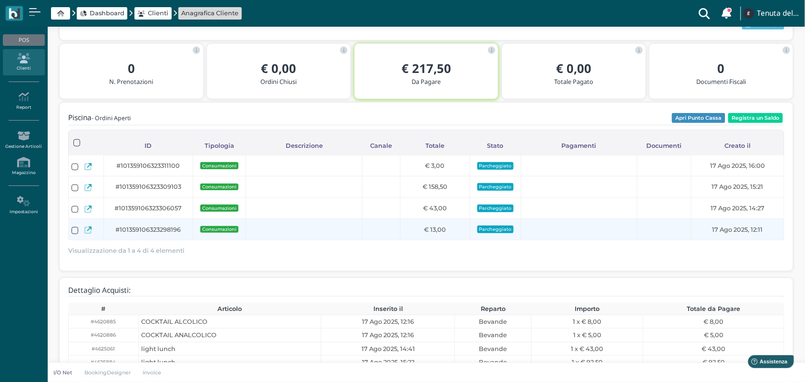
click at [89, 234] on icon at bounding box center [87, 229] width 7 height 7
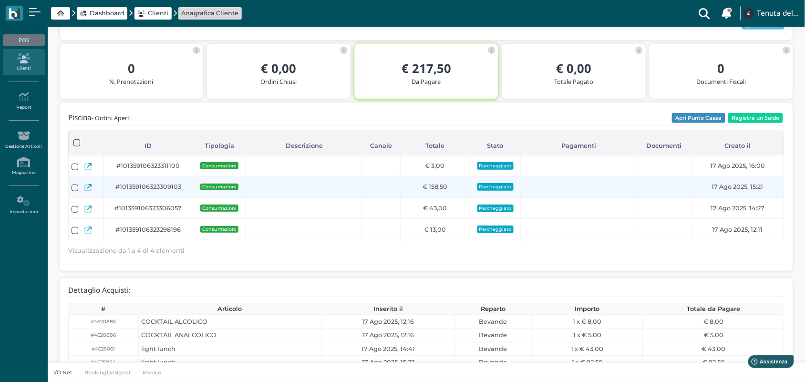
click at [86, 191] on icon at bounding box center [87, 187] width 7 height 7
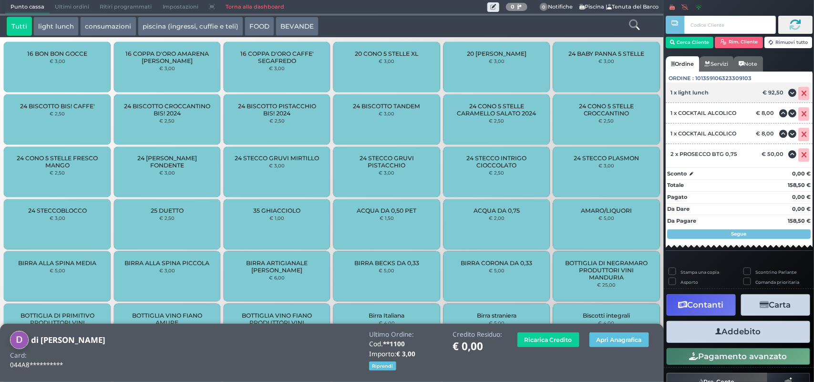
click at [798, 91] on span at bounding box center [803, 93] width 11 height 13
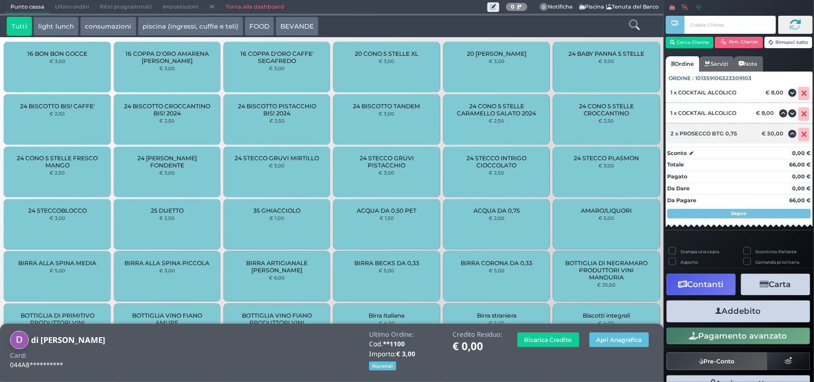
click at [801, 134] on icon at bounding box center [804, 134] width 6 height 0
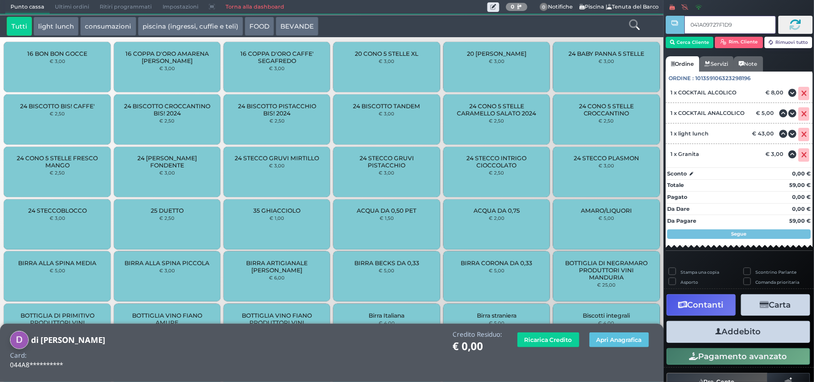
type input "041A09727F1D95"
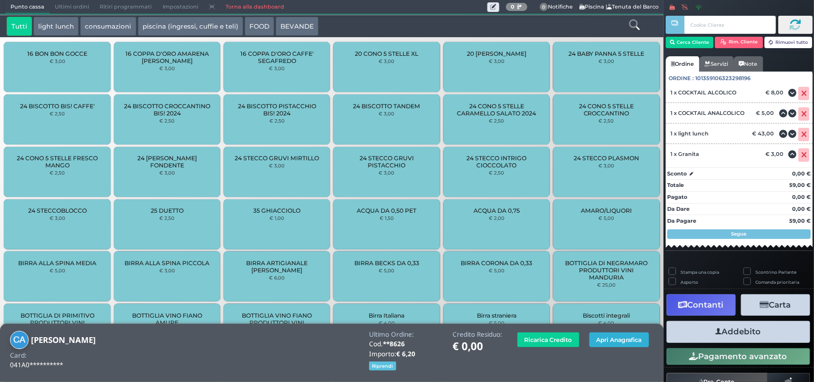
click at [600, 337] on button "Apri Anagrafica" at bounding box center [619, 339] width 60 height 15
click at [613, 339] on div at bounding box center [614, 173] width 2 height 346
click at [606, 341] on button "Apri Anagrafica" at bounding box center [619, 339] width 60 height 15
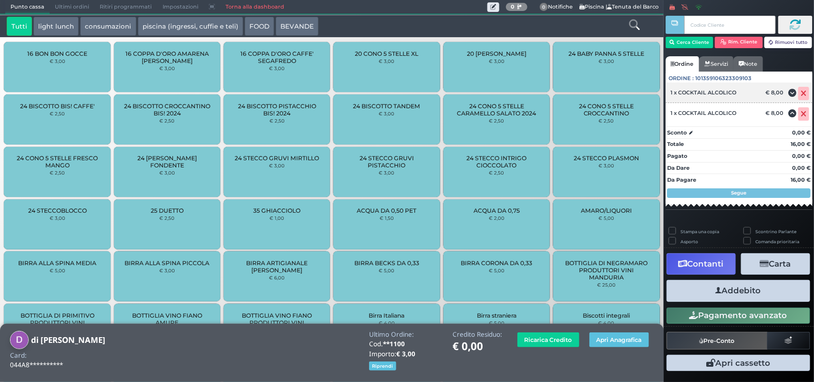
drag, startPoint x: 801, startPoint y: 92, endPoint x: 802, endPoint y: 99, distance: 6.7
click at [801, 93] on icon at bounding box center [804, 93] width 6 height 0
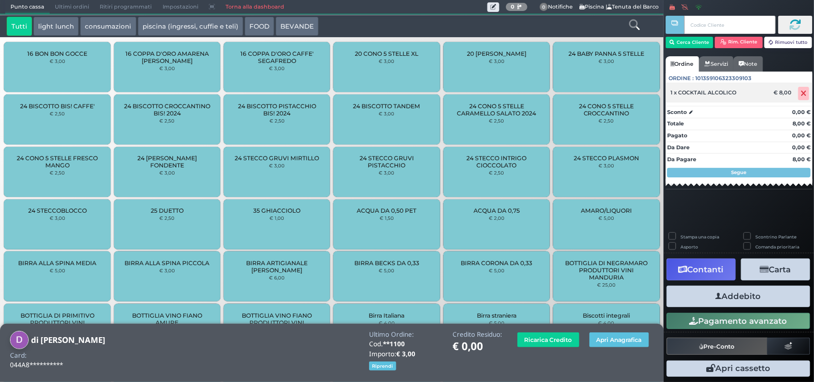
click at [802, 93] on icon at bounding box center [804, 93] width 6 height 0
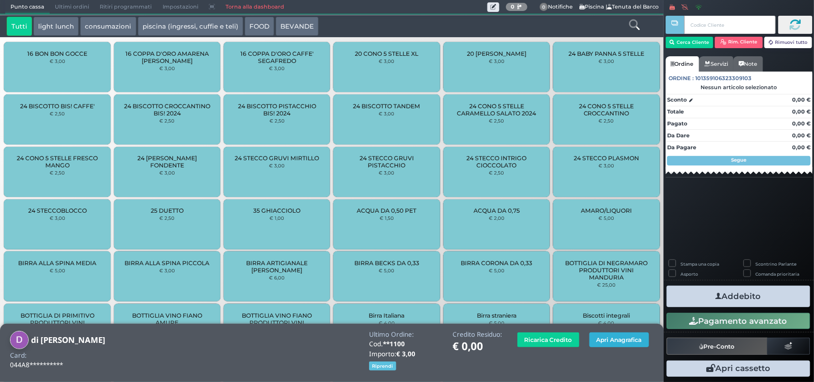
click at [631, 340] on button "Apri Anagrafica" at bounding box center [619, 339] width 60 height 15
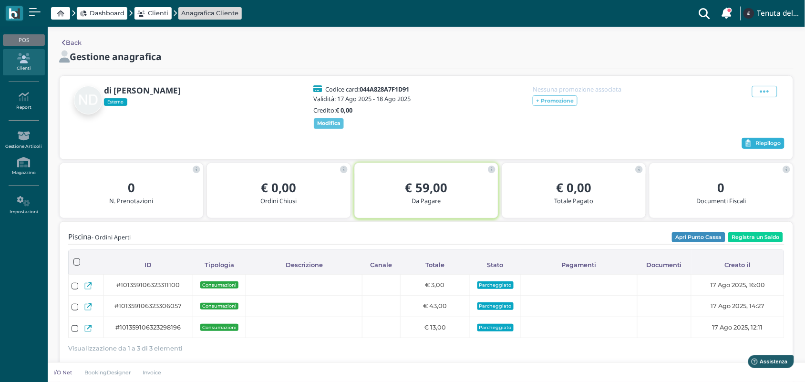
click at [764, 147] on span "Riepilogo" at bounding box center [767, 143] width 25 height 7
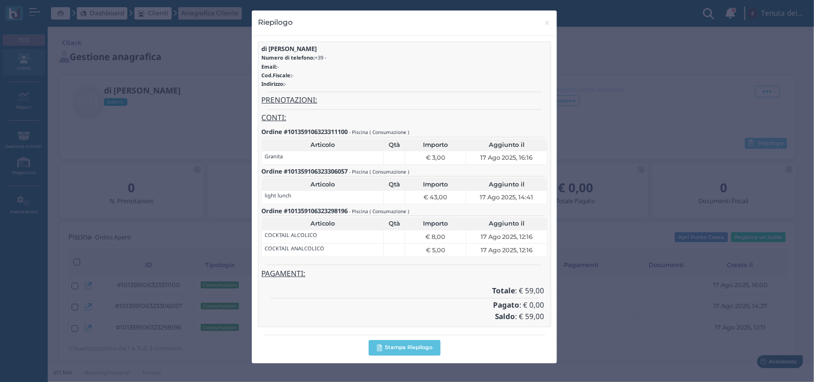
click at [349, 304] on h4 "Pagato : € 0,00" at bounding box center [405, 305] width 280 height 8
click at [547, 20] on span "×" at bounding box center [547, 23] width 7 height 12
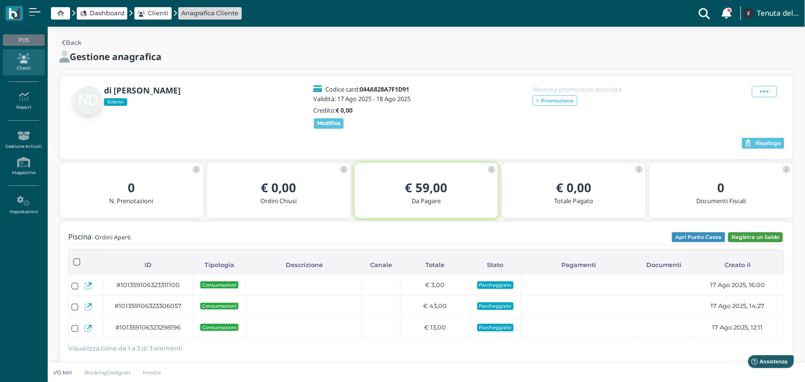
click at [754, 242] on button "Registra un Saldo" at bounding box center [755, 237] width 55 height 10
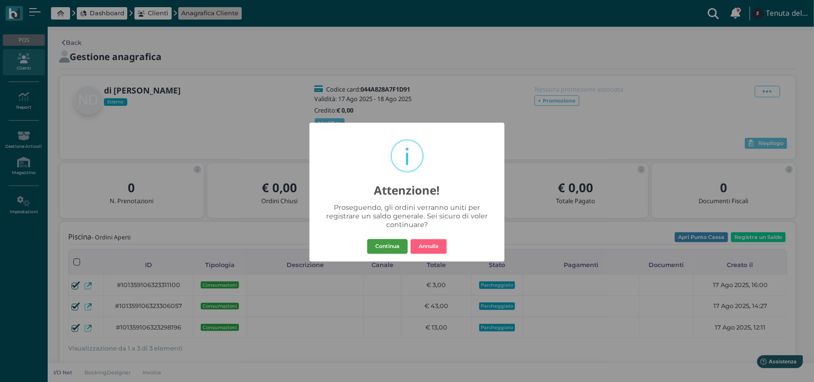
click at [389, 243] on button "Continua" at bounding box center [387, 246] width 41 height 15
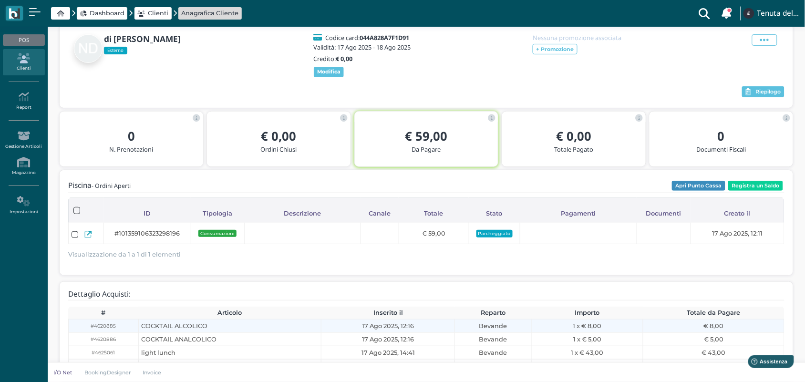
scroll to position [89, 0]
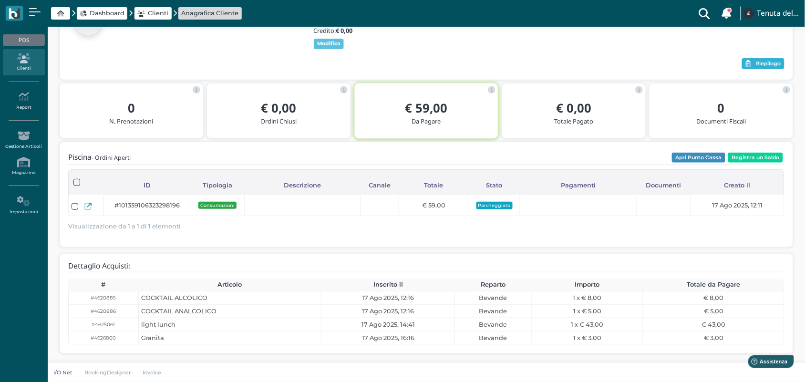
click at [755, 61] on span "Riepilogo" at bounding box center [767, 64] width 25 height 7
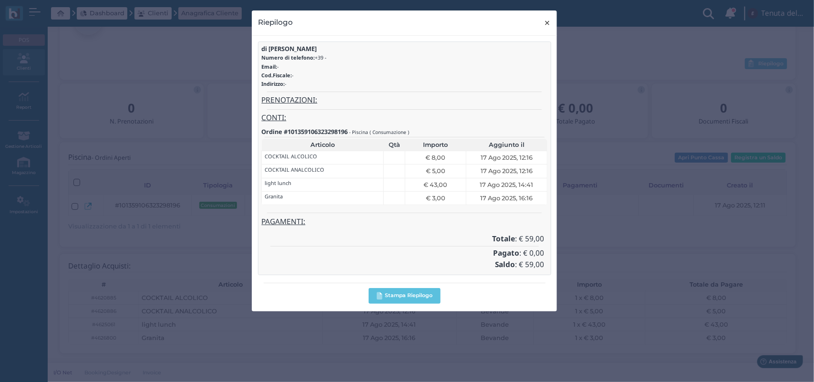
click at [549, 24] on span "×" at bounding box center [547, 23] width 7 height 12
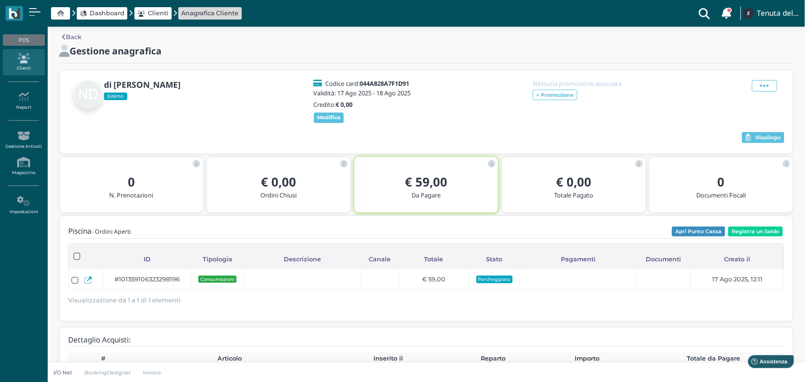
scroll to position [0, 0]
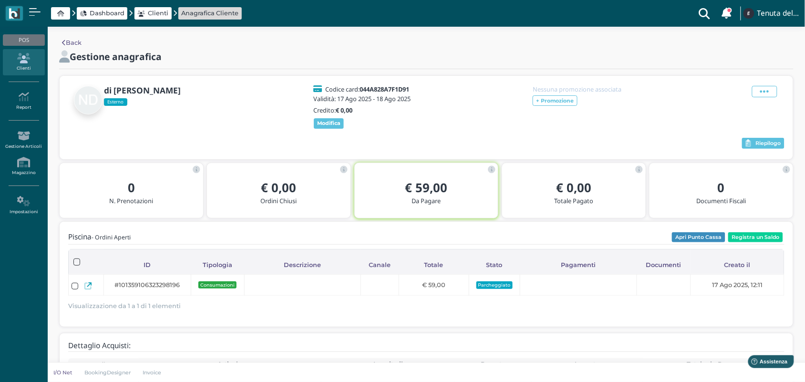
click at [45, 109] on ul "POS Clienti Report Report Ordini Report Prelievi Report Doc. Fiscali Report Tra…" at bounding box center [24, 127] width 48 height 192
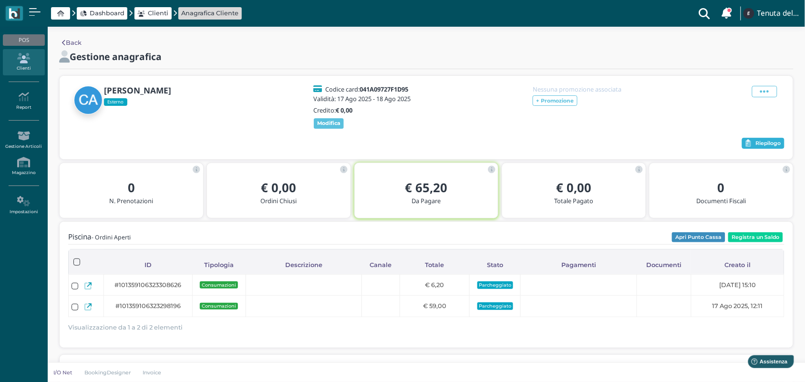
click at [768, 147] on span "Riepilogo" at bounding box center [767, 143] width 25 height 7
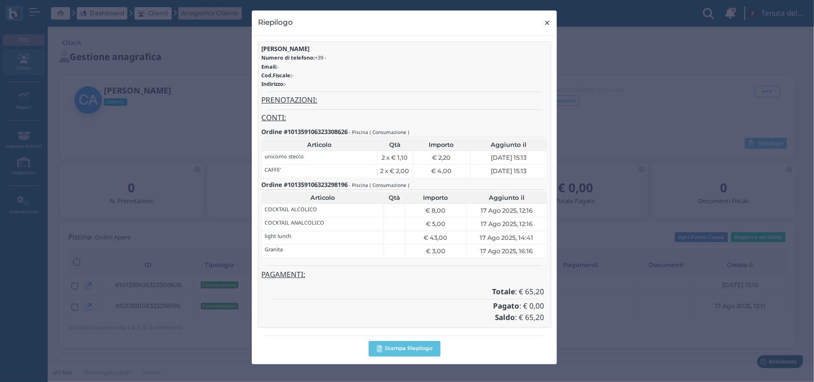
click at [545, 27] on span "×" at bounding box center [547, 23] width 7 height 12
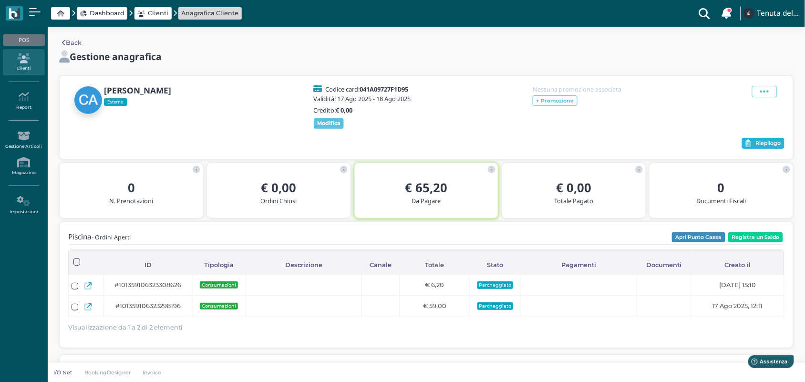
click at [760, 147] on span "Riepilogo" at bounding box center [767, 143] width 25 height 7
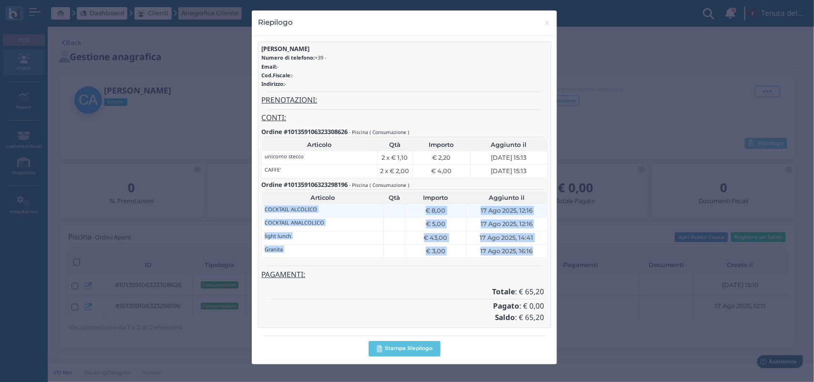
drag, startPoint x: 543, startPoint y: 254, endPoint x: 263, endPoint y: 204, distance: 284.7
click at [263, 178] on tbody "COCKTAIL ALCOLICO € 8,00 17 Ago 2025, 12:16 COCKTAIL ANALCOLICO € 5,00 17 Ago 2…" at bounding box center [404, 164] width 285 height 27
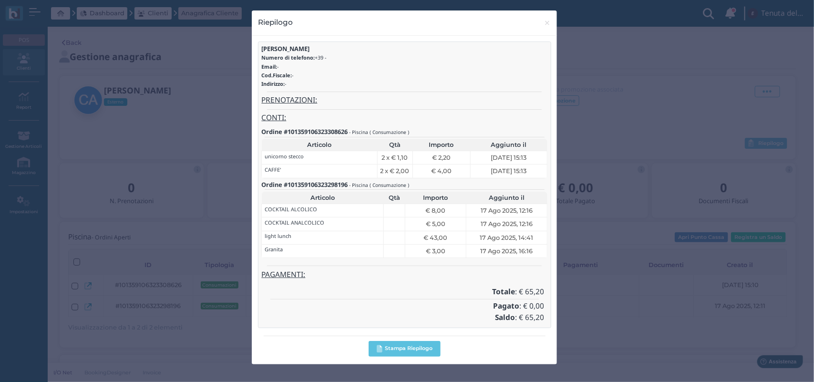
click at [609, 247] on div "Riepilogo × close conte andrea Numero di telefono: +39 - Email: - Cod.Fiscale: …" at bounding box center [407, 191] width 814 height 382
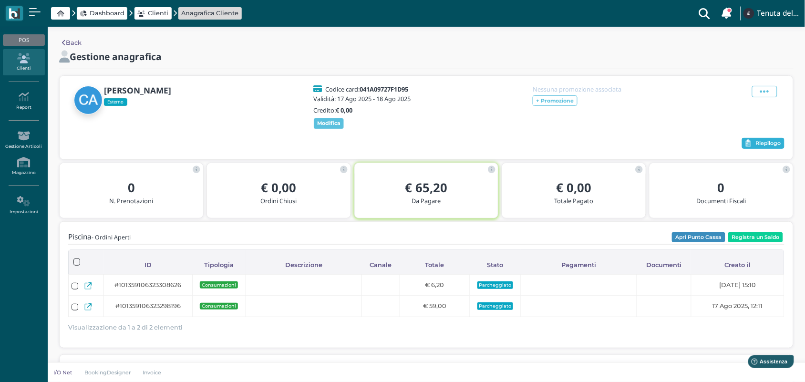
click at [759, 147] on span "Riepilogo" at bounding box center [767, 143] width 25 height 7
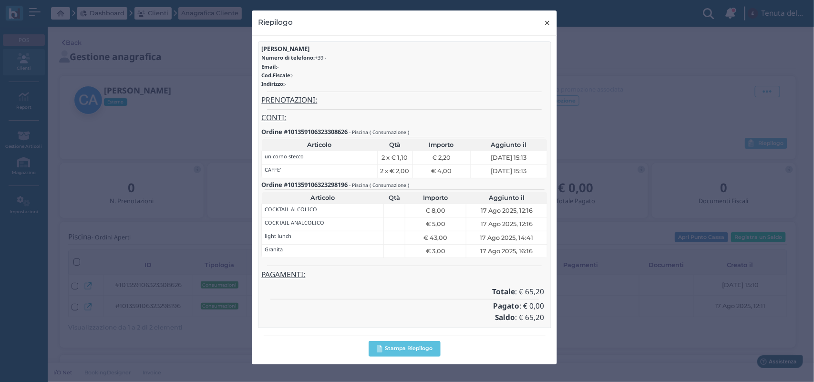
click at [547, 23] on span "×" at bounding box center [547, 23] width 7 height 12
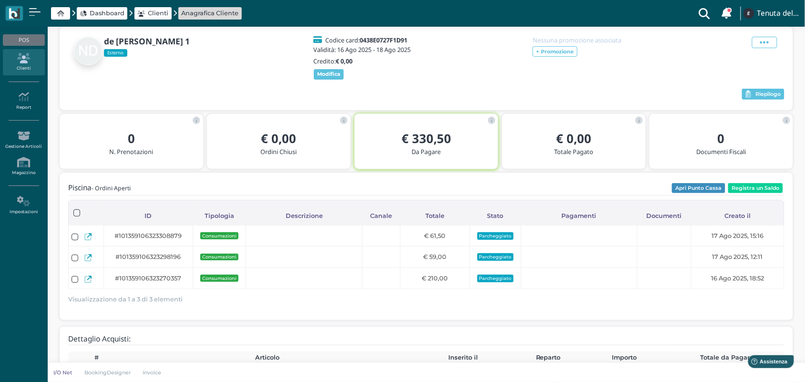
scroll to position [40, 0]
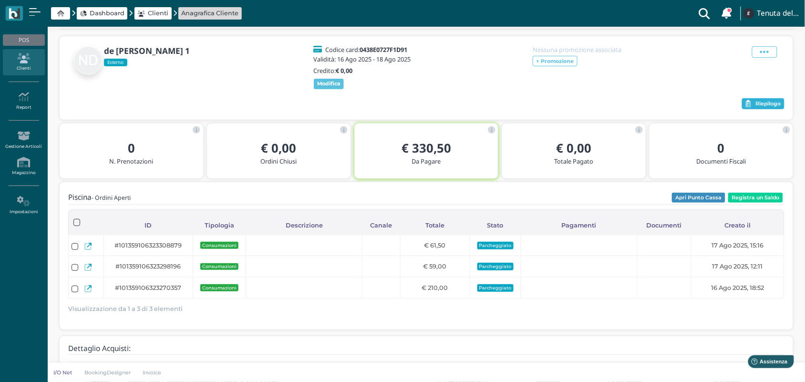
click at [751, 110] on button "Riepilogo" at bounding box center [763, 103] width 42 height 11
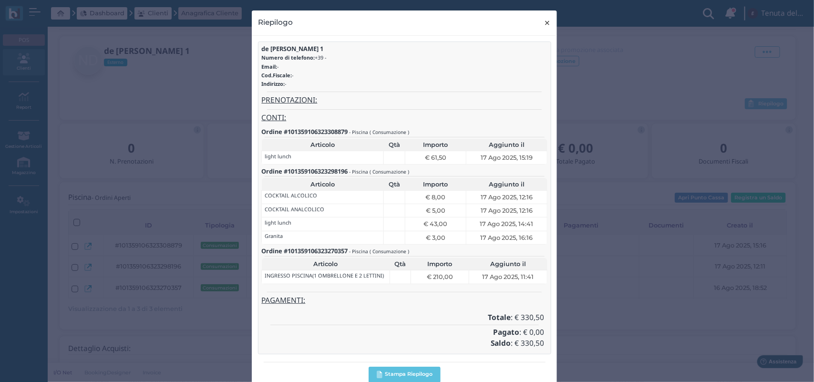
click at [544, 27] on span "×" at bounding box center [547, 23] width 7 height 12
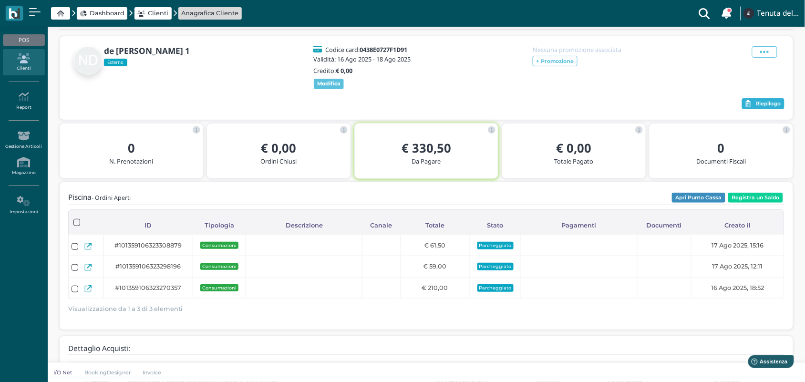
click at [759, 107] on span "Riepilogo" at bounding box center [767, 104] width 25 height 7
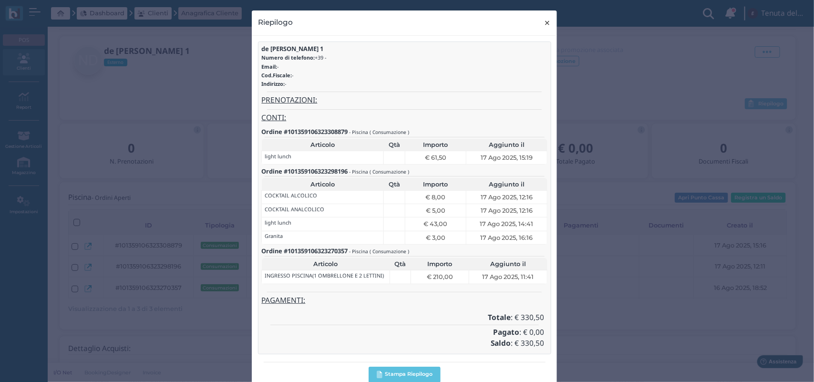
click at [544, 20] on span "×" at bounding box center [547, 23] width 7 height 12
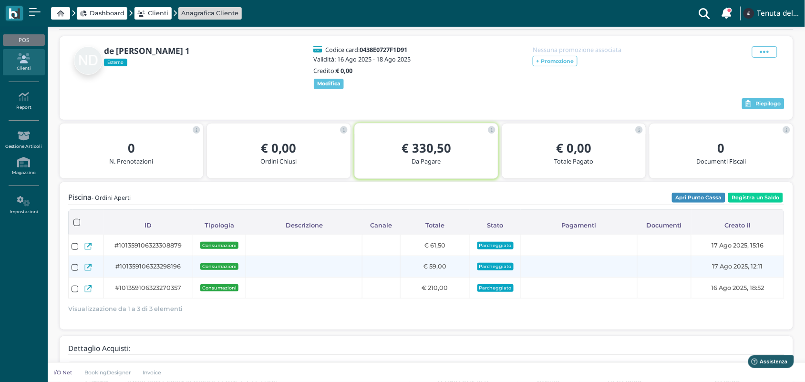
click at [87, 271] on icon at bounding box center [87, 267] width 7 height 7
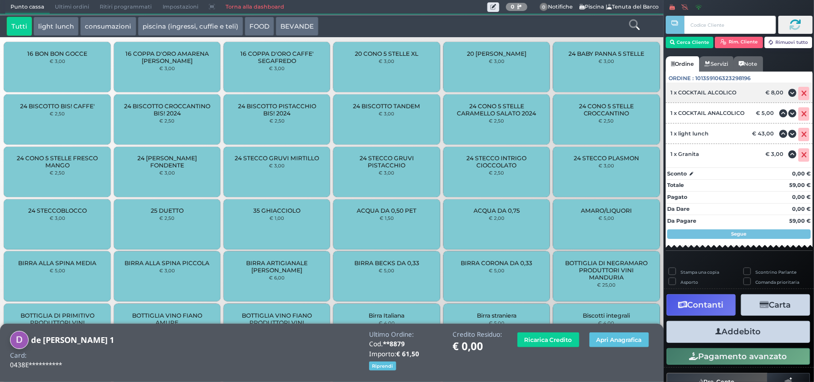
click at [801, 94] on icon at bounding box center [804, 93] width 6 height 0
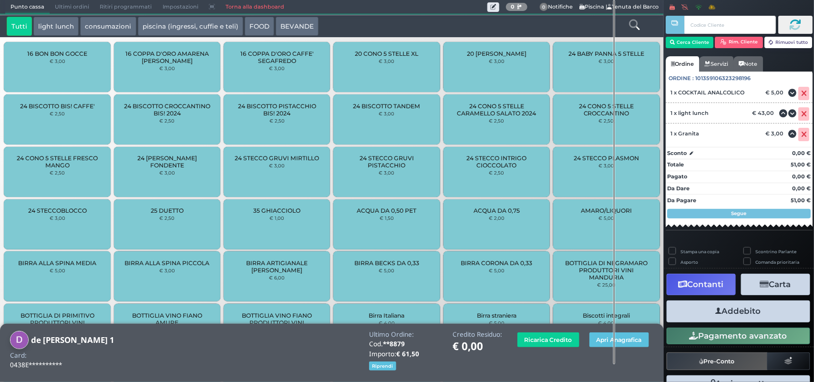
click at [801, 94] on icon at bounding box center [804, 93] width 6 height 0
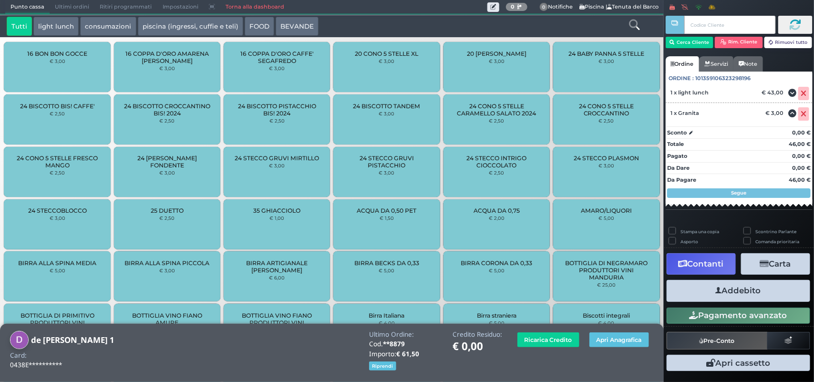
click at [794, 93] on icon at bounding box center [792, 93] width 8 height 0
click at [798, 94] on span at bounding box center [803, 93] width 11 height 13
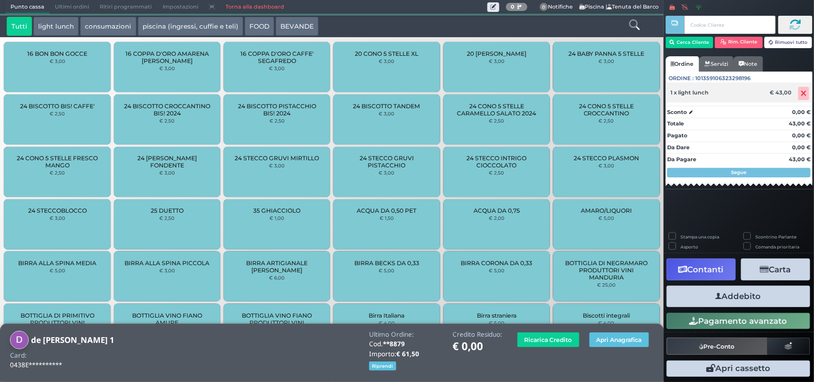
click at [801, 94] on icon at bounding box center [804, 93] width 6 height 0
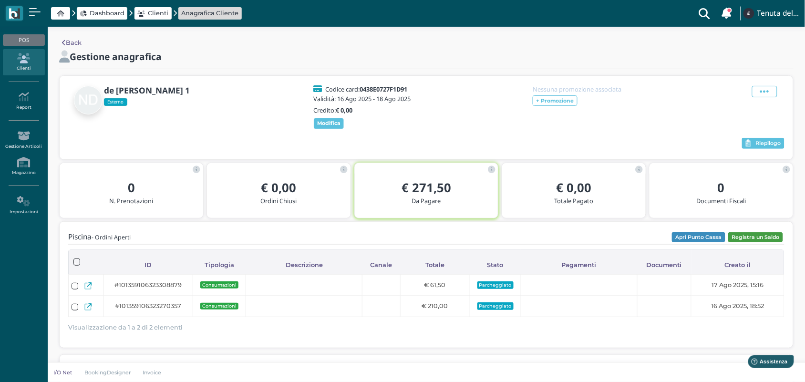
click at [739, 243] on button "Registra un Saldo" at bounding box center [755, 237] width 55 height 10
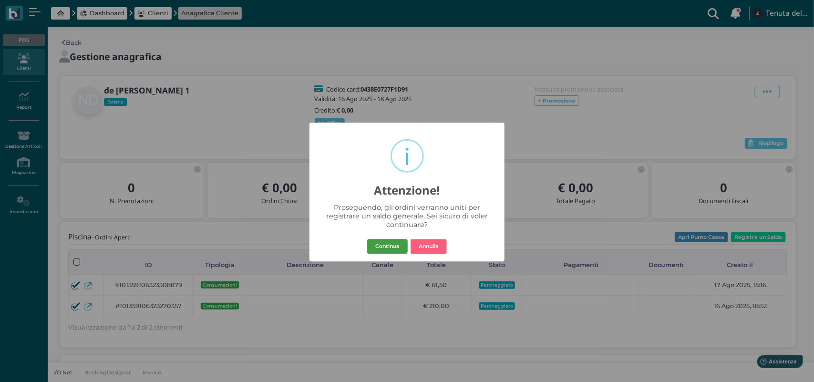
click at [380, 243] on button "Continua" at bounding box center [387, 246] width 41 height 15
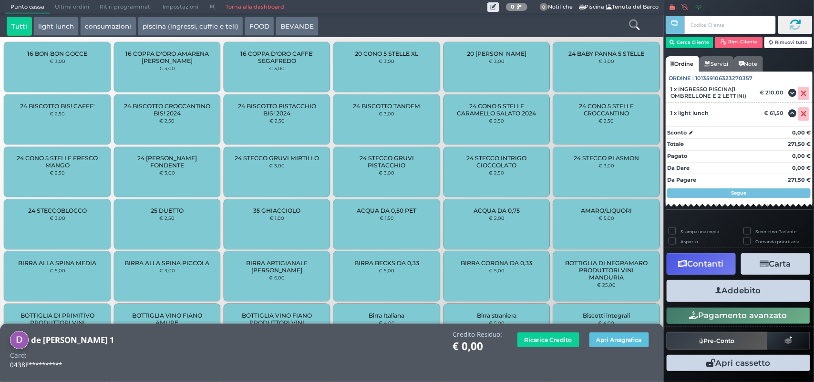
click at [765, 275] on button "Carta" at bounding box center [775, 263] width 69 height 21
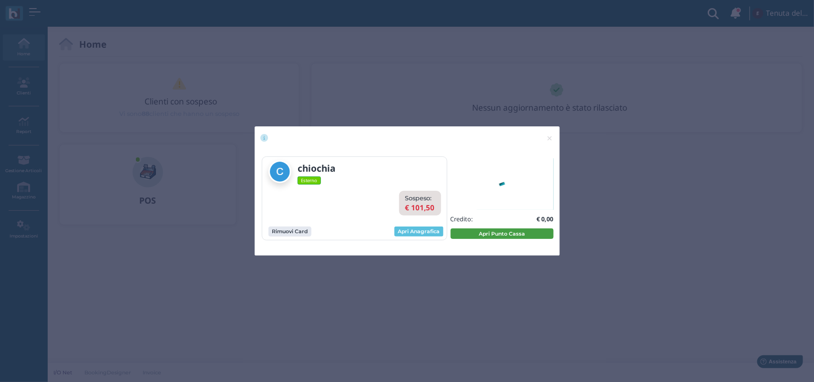
click at [485, 236] on button "Apri Punto Cassa" at bounding box center [501, 233] width 103 height 10
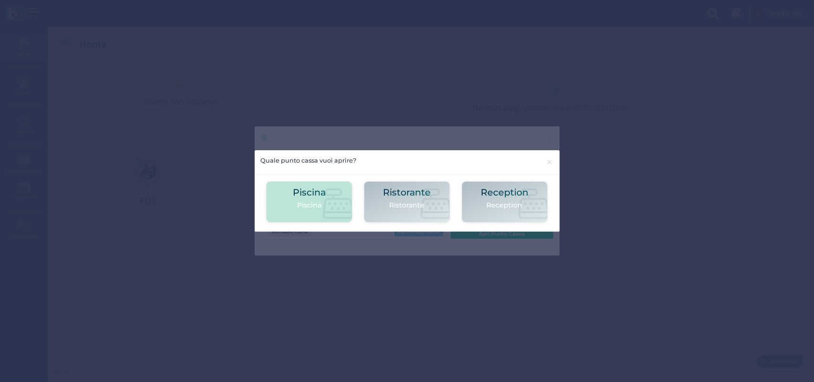
click at [320, 201] on p "Piscina" at bounding box center [309, 205] width 33 height 10
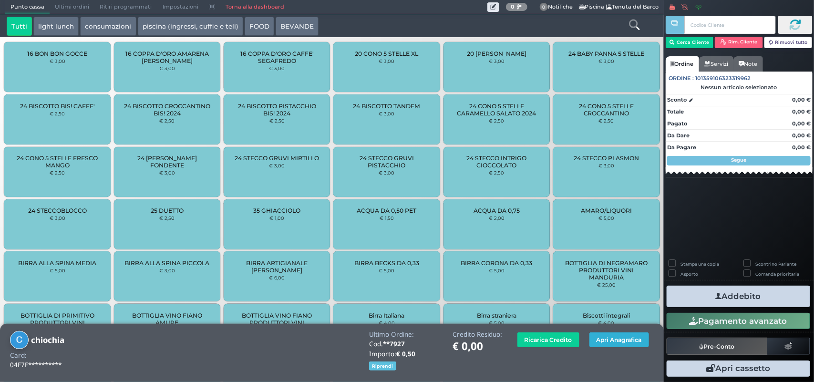
click at [604, 333] on button "Apri Anagrafica" at bounding box center [619, 339] width 60 height 15
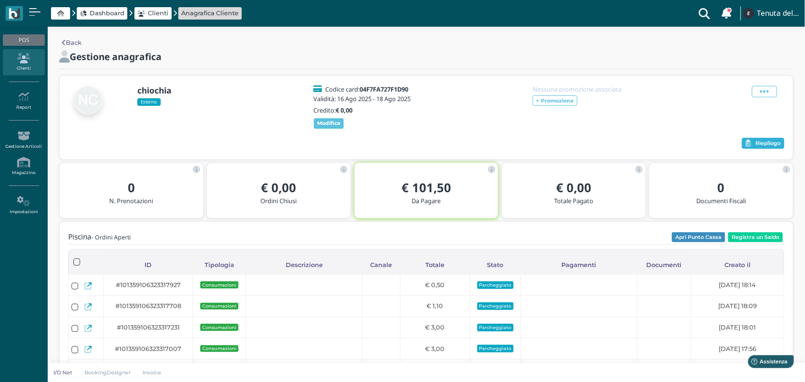
click at [747, 147] on icon "button" at bounding box center [748, 143] width 6 height 7
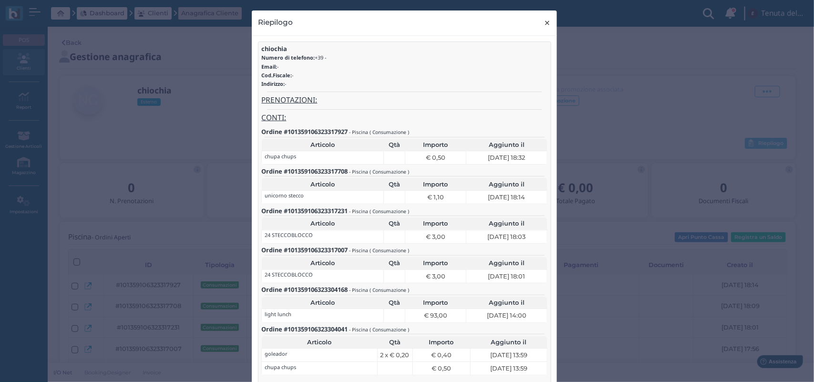
click at [544, 27] on span "×" at bounding box center [547, 23] width 7 height 12
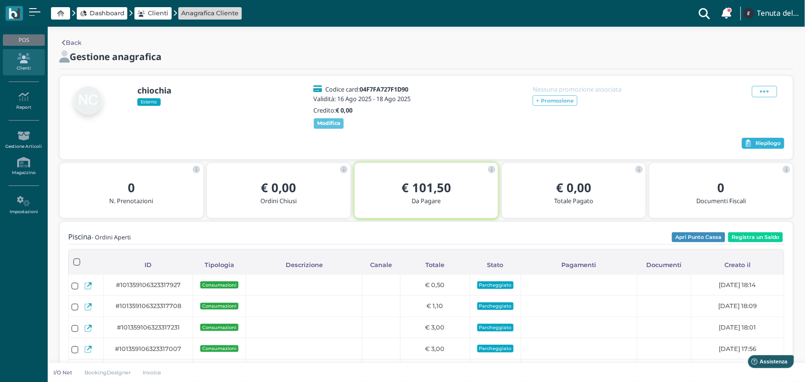
click at [777, 146] on button "Riepilogo" at bounding box center [763, 143] width 42 height 11
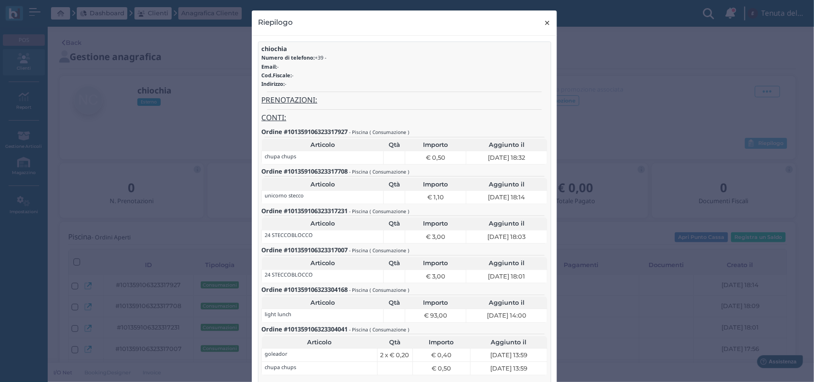
click at [544, 27] on span "×" at bounding box center [547, 23] width 7 height 12
